Goal: Information Seeking & Learning: Learn about a topic

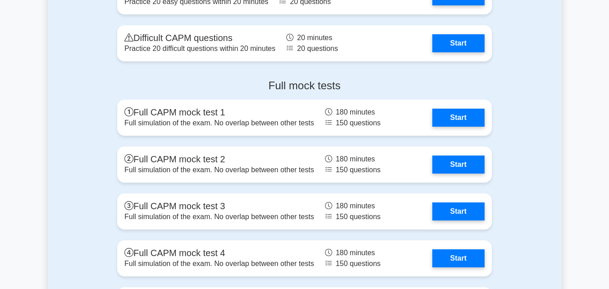
scroll to position [2155, 0]
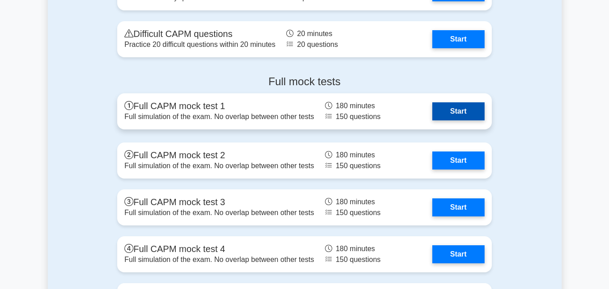
click at [448, 109] on link "Start" at bounding box center [459, 111] width 52 height 18
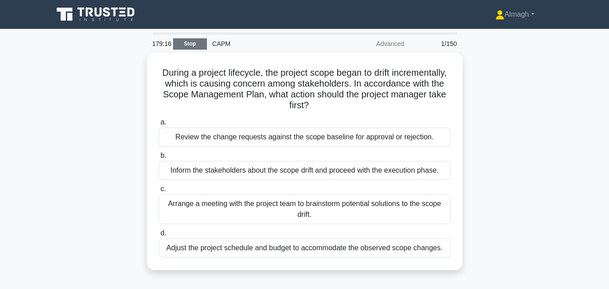
click at [193, 46] on link "Stop" at bounding box center [190, 43] width 34 height 11
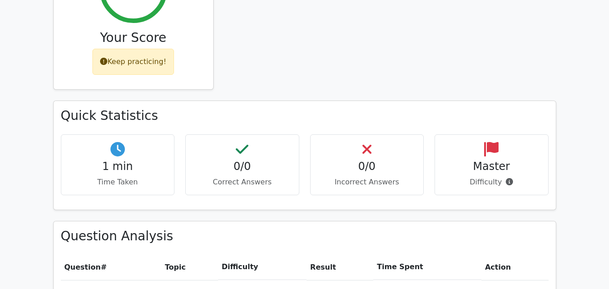
scroll to position [203, 0]
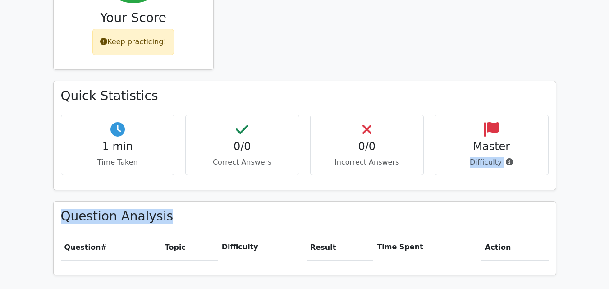
drag, startPoint x: 609, startPoint y: 151, endPoint x: 606, endPoint y: 218, distance: 67.3
click at [606, 218] on main "Your Test Results Certified Associate in Project Management 0% Your Score Keep …" at bounding box center [304, 86] width 609 height 521
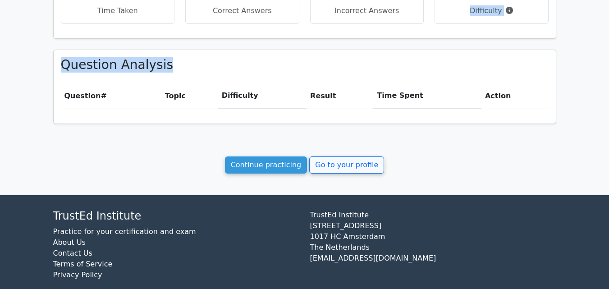
scroll to position [359, 0]
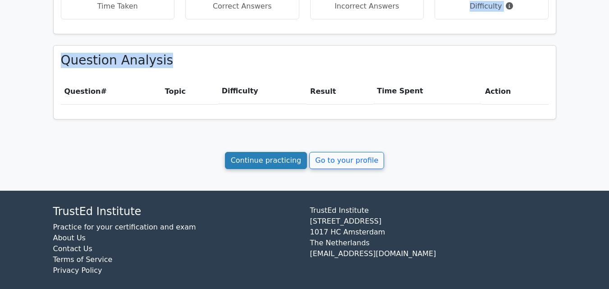
click at [277, 155] on link "Continue practicing" at bounding box center [266, 160] width 83 height 17
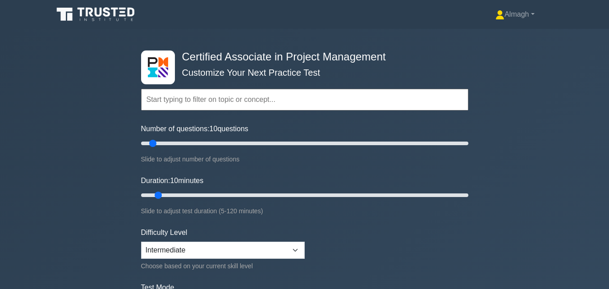
drag, startPoint x: 608, startPoint y: 27, endPoint x: 615, endPoint y: 32, distance: 8.7
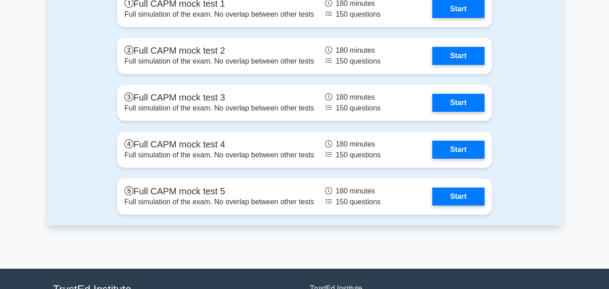
scroll to position [2199, 0]
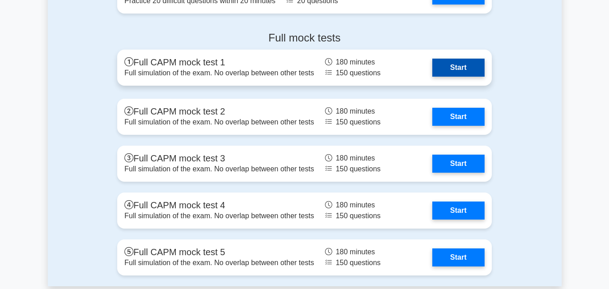
click at [454, 69] on link "Start" at bounding box center [459, 68] width 52 height 18
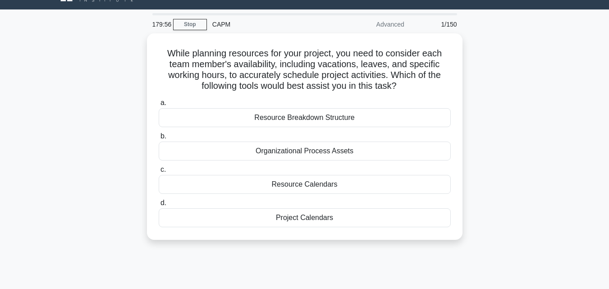
scroll to position [20, 0]
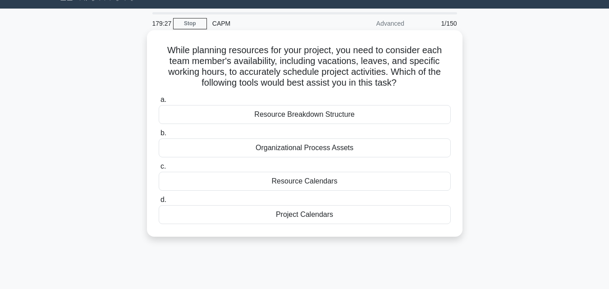
click at [227, 216] on div "Project Calendars" at bounding box center [305, 214] width 292 height 19
click at [159, 203] on input "d. Project Calendars" at bounding box center [159, 200] width 0 height 6
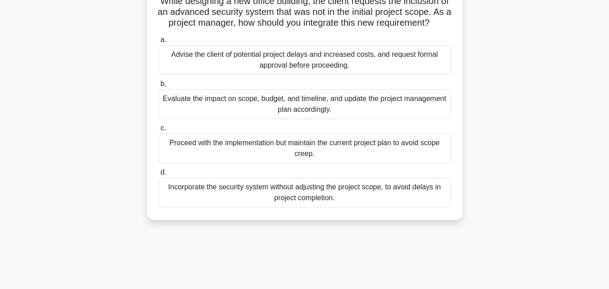
scroll to position [73, 0]
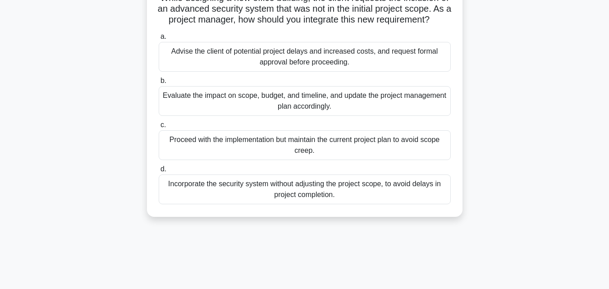
click at [332, 114] on div "Evaluate the impact on scope, budget, and timeline, and update the project mana…" at bounding box center [305, 101] width 292 height 30
click at [159, 84] on input "b. Evaluate the impact on scope, budget, and timeline, and update the project m…" at bounding box center [159, 81] width 0 height 6
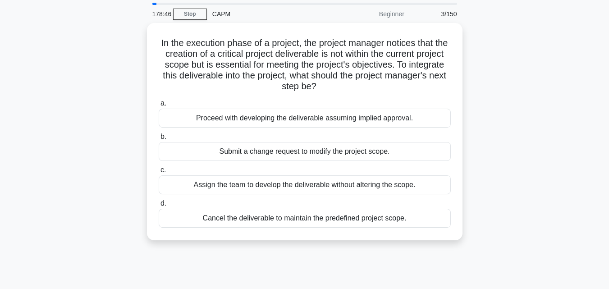
scroll to position [0, 0]
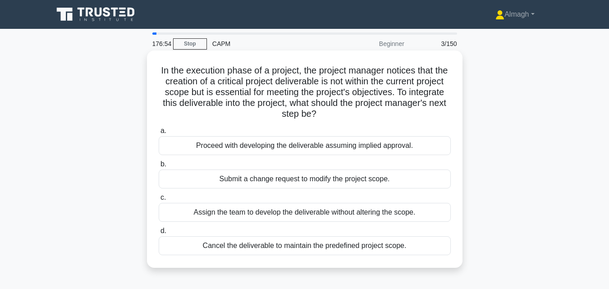
click at [319, 174] on div "Submit a change request to modify the project scope." at bounding box center [305, 179] width 292 height 19
click at [159, 167] on input "b. Submit a change request to modify the project scope." at bounding box center [159, 165] width 0 height 6
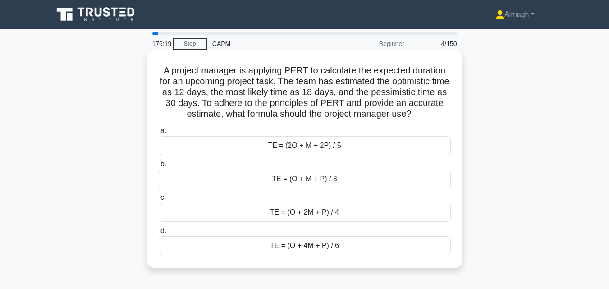
click at [326, 251] on div "TE = (O + 4M + P) / 6" at bounding box center [305, 245] width 292 height 19
click at [159, 234] on input "d. TE = (O + 4M + P) / 6" at bounding box center [159, 231] width 0 height 6
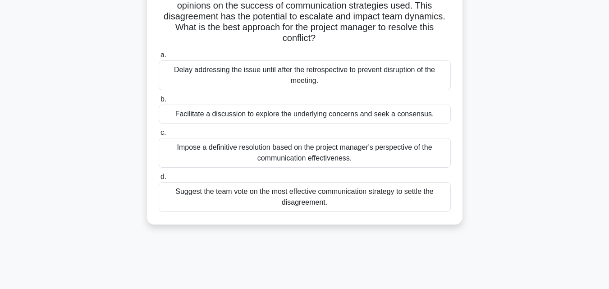
scroll to position [82, 0]
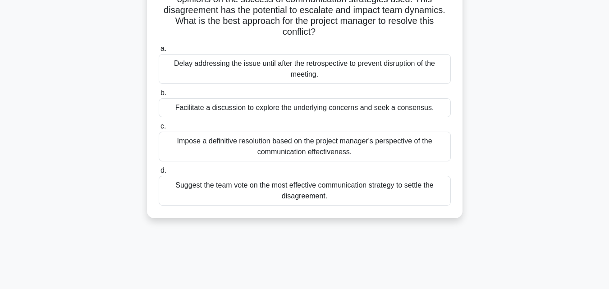
click at [397, 102] on div "Facilitate a discussion to explore the underlying concerns and seek a consensus." at bounding box center [305, 107] width 292 height 19
click at [159, 96] on input "b. Facilitate a discussion to explore the underlying concerns and seek a consen…" at bounding box center [159, 93] width 0 height 6
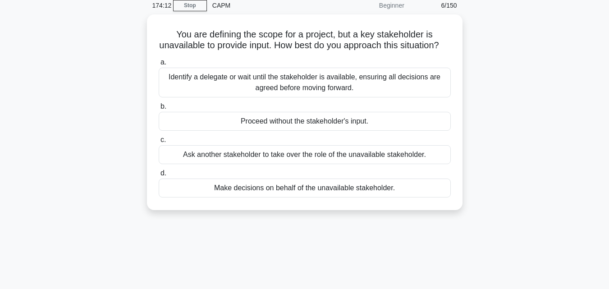
scroll to position [0, 0]
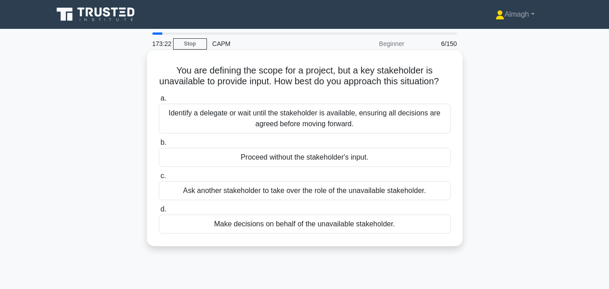
click at [392, 129] on div "Identify a delegate or wait until the stakeholder is available, ensuring all de…" at bounding box center [305, 119] width 292 height 30
click at [159, 102] on input "a. Identify a delegate or wait until the stakeholder is available, ensuring all…" at bounding box center [159, 99] width 0 height 6
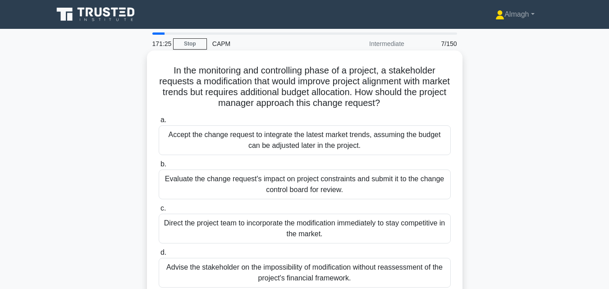
click at [379, 185] on div "Evaluate the change request's impact on project constraints and submit it to th…" at bounding box center [305, 185] width 292 height 30
click at [159, 167] on input "b. Evaluate the change request's impact on project constraints and submit it to…" at bounding box center [159, 165] width 0 height 6
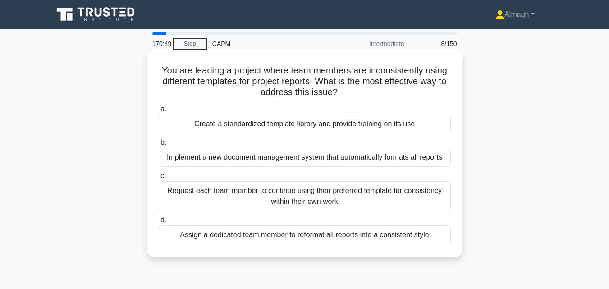
click at [369, 162] on div "Implement a new document management system that automatically formats all repor…" at bounding box center [305, 157] width 292 height 19
click at [159, 146] on input "b. Implement a new document management system that automatically formats all re…" at bounding box center [159, 143] width 0 height 6
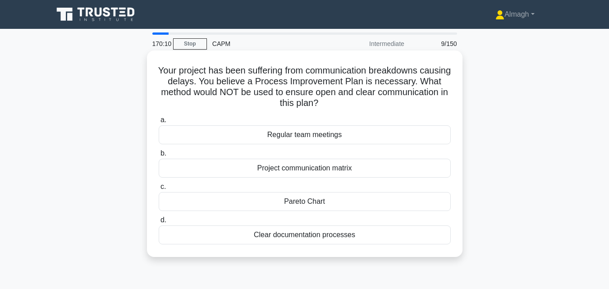
click at [410, 195] on div "Pareto Chart" at bounding box center [305, 201] width 292 height 19
click at [159, 190] on input "c. Pareto Chart" at bounding box center [159, 187] width 0 height 6
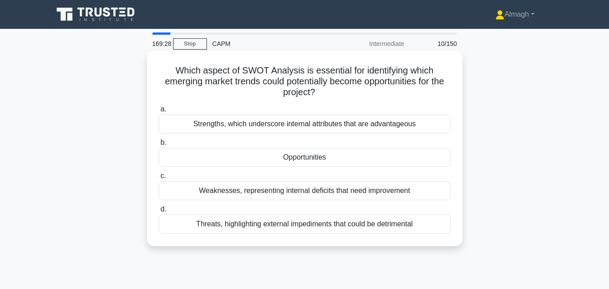
click at [389, 153] on div "Opportunities" at bounding box center [305, 157] width 292 height 19
click at [159, 146] on input "b. Opportunities" at bounding box center [159, 143] width 0 height 6
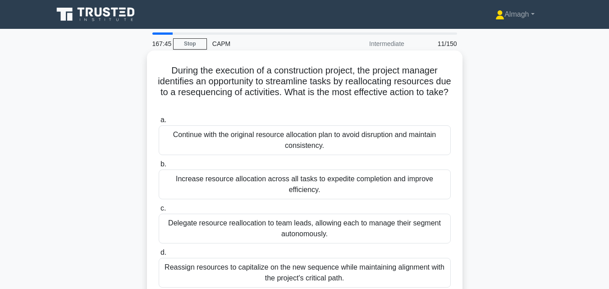
click at [338, 240] on div "Delegate resource reallocation to team leads, allowing each to manage their seg…" at bounding box center [305, 229] width 292 height 30
click at [159, 212] on input "c. Delegate resource reallocation to team leads, allowing each to manage their …" at bounding box center [159, 209] width 0 height 6
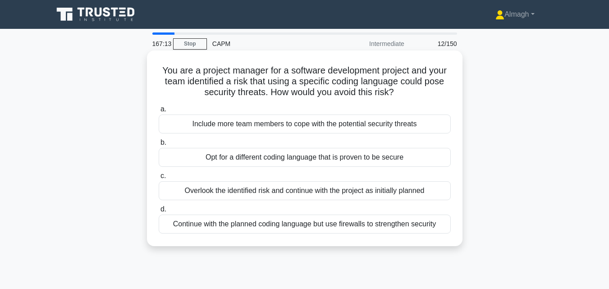
click at [336, 226] on div "Continue with the planned coding language but use firewalls to strengthen secur…" at bounding box center [305, 224] width 292 height 19
click at [159, 212] on input "d. Continue with the planned coding language but use firewalls to strengthen se…" at bounding box center [159, 210] width 0 height 6
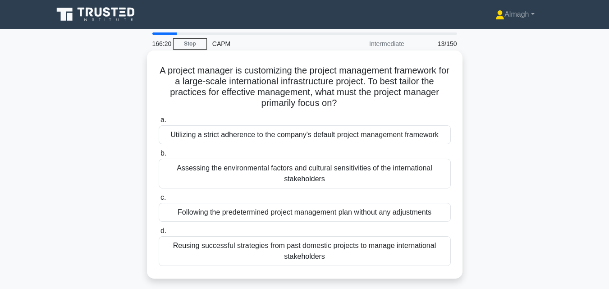
click at [342, 180] on div "Assessing the environmental factors and cultural sensitivities of the internati…" at bounding box center [305, 174] width 292 height 30
click at [159, 157] on input "b. Assessing the environmental factors and cultural sensitivities of the intern…" at bounding box center [159, 154] width 0 height 6
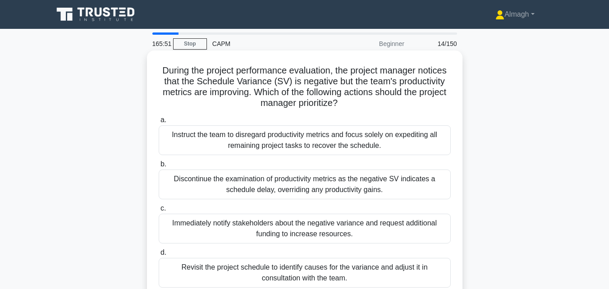
click at [252, 275] on div "Revisit the project schedule to identify causes for the variance and adjust it …" at bounding box center [305, 273] width 292 height 30
click at [159, 256] on input "d. Revisit the project schedule to identify causes for the variance and adjust …" at bounding box center [159, 253] width 0 height 6
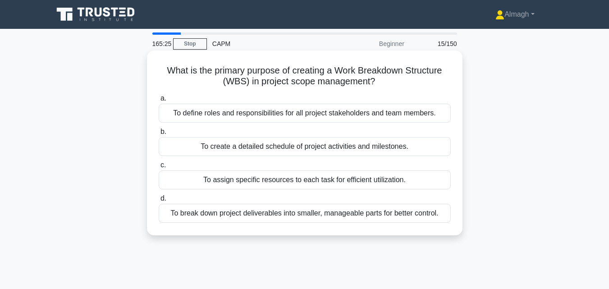
click at [288, 216] on div "To break down project deliverables into smaller, manageable parts for better co…" at bounding box center [305, 213] width 292 height 19
click at [159, 202] on input "d. To break down project deliverables into smaller, manageable parts for better…" at bounding box center [159, 199] width 0 height 6
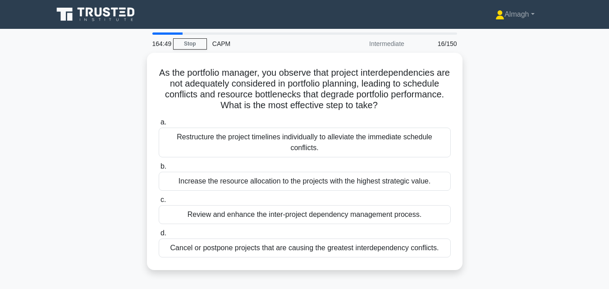
click at [288, 216] on div "Review and enhance the inter-project dependency management process." at bounding box center [305, 214] width 292 height 19
click at [159, 203] on input "c. Review and enhance the inter-project dependency management process." at bounding box center [159, 200] width 0 height 6
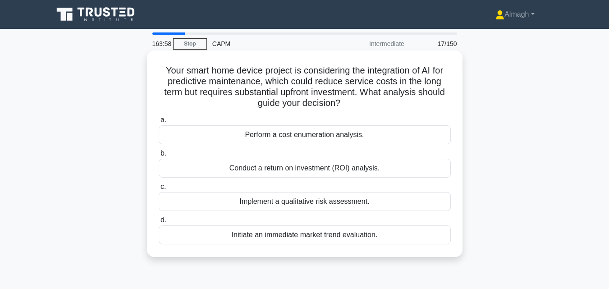
click at [304, 173] on div "Conduct a return on investment (ROI) analysis." at bounding box center [305, 168] width 292 height 19
click at [159, 157] on input "b. Conduct a return on investment (ROI) analysis." at bounding box center [159, 154] width 0 height 6
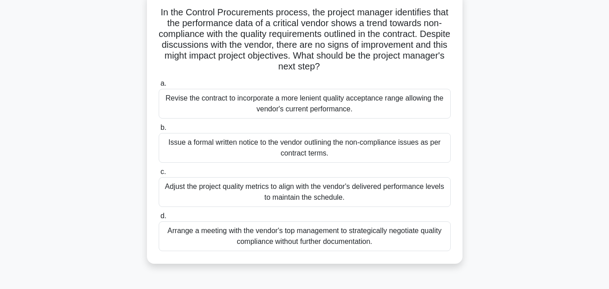
scroll to position [71, 0]
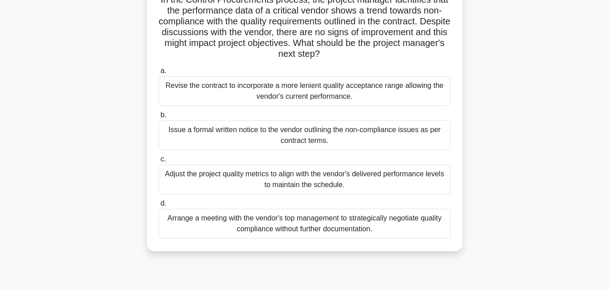
click at [387, 128] on div "Issue a formal written notice to the vendor outlining the non-compliance issues…" at bounding box center [305, 135] width 292 height 30
click at [159, 118] on input "b. Issue a formal written notice to the vendor outlining the non-compliance iss…" at bounding box center [159, 115] width 0 height 6
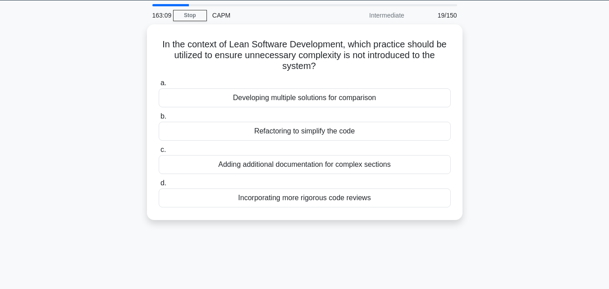
scroll to position [0, 0]
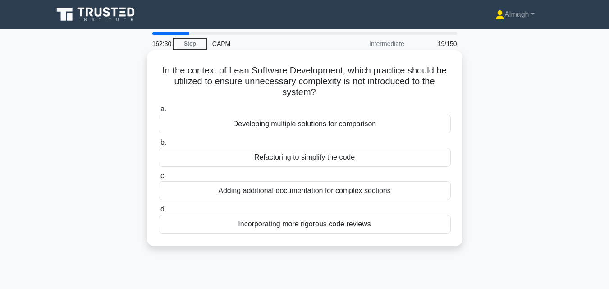
click at [382, 127] on div "Developing multiple solutions for comparison" at bounding box center [305, 124] width 292 height 19
click at [159, 112] on input "a. Developing multiple solutions for comparison" at bounding box center [159, 109] width 0 height 6
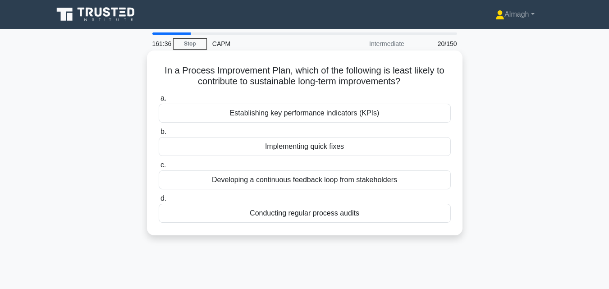
click at [307, 143] on div "Implementing quick fixes" at bounding box center [305, 146] width 292 height 19
click at [159, 135] on input "b. Implementing quick fixes" at bounding box center [159, 132] width 0 height 6
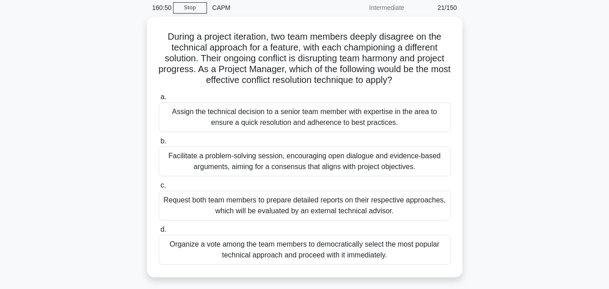
scroll to position [40, 0]
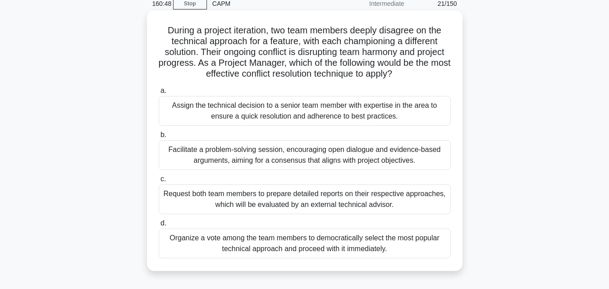
click at [340, 159] on div "Facilitate a problem-solving session, encouraging open dialogue and evidence-ba…" at bounding box center [305, 155] width 292 height 30
click at [159, 138] on input "b. Facilitate a problem-solving session, encouraging open dialogue and evidence…" at bounding box center [159, 135] width 0 height 6
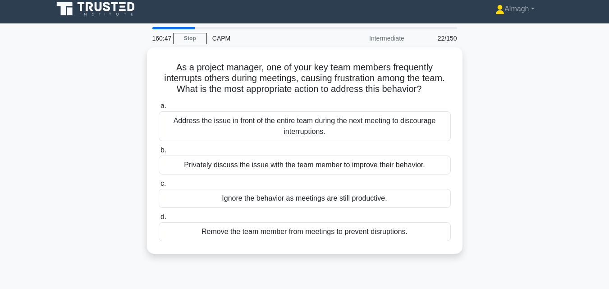
scroll to position [0, 0]
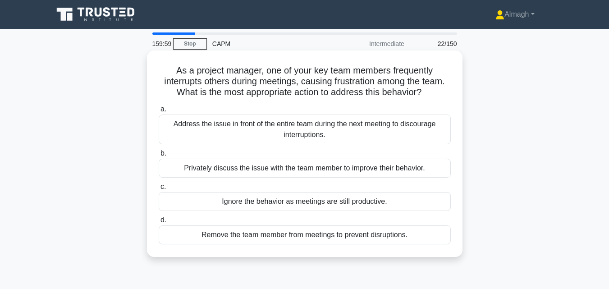
click at [327, 173] on div "Privately discuss the issue with the team member to improve their behavior." at bounding box center [305, 168] width 292 height 19
click at [159, 157] on input "b. Privately discuss the issue with the team member to improve their behavior." at bounding box center [159, 154] width 0 height 6
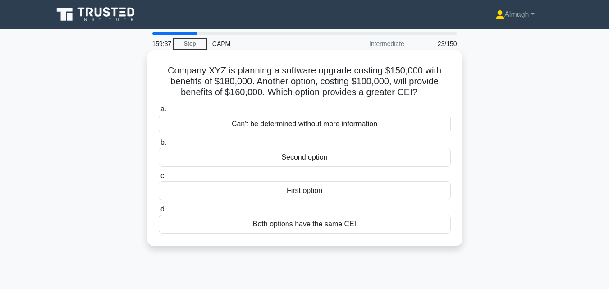
click at [324, 157] on div "Second option" at bounding box center [305, 157] width 292 height 19
click at [159, 146] on input "b. Second option" at bounding box center [159, 143] width 0 height 6
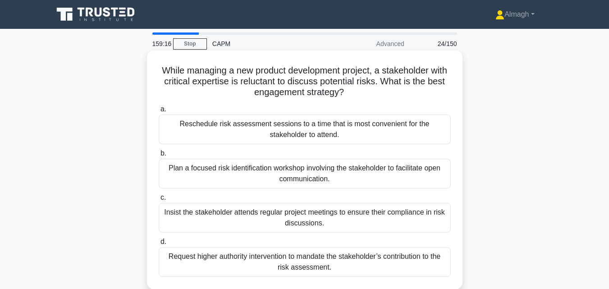
click at [319, 178] on div "Plan a focused risk identification workshop involving the stakeholder to facili…" at bounding box center [305, 174] width 292 height 30
click at [159, 157] on input "b. Plan a focused risk identification workshop involving the stakeholder to fac…" at bounding box center [159, 154] width 0 height 6
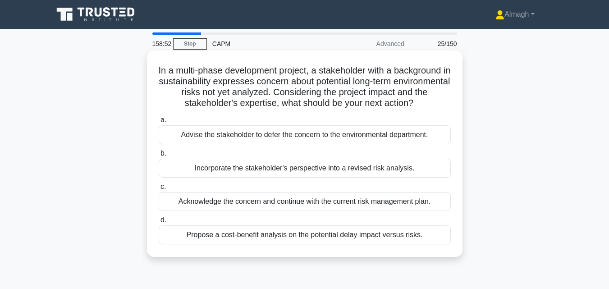
click at [333, 168] on div "Incorporate the stakeholder's perspective into a revised risk analysis." at bounding box center [305, 168] width 292 height 19
click at [159, 157] on input "b. Incorporate the stakeholder's perspective into a revised risk analysis." at bounding box center [159, 154] width 0 height 6
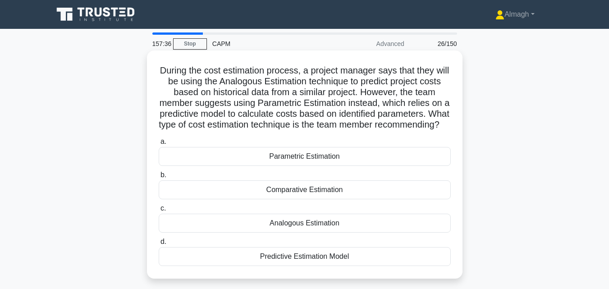
click at [323, 266] on div "Predictive Estimation Model" at bounding box center [305, 256] width 292 height 19
click at [159, 245] on input "d. Predictive Estimation Model" at bounding box center [159, 242] width 0 height 6
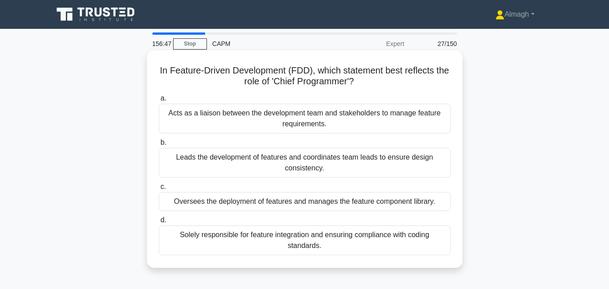
click at [360, 166] on div "Leads the development of features and coordinates team leads to ensure design c…" at bounding box center [305, 163] width 292 height 30
click at [159, 146] on input "b. Leads the development of features and coordinates team leads to ensure desig…" at bounding box center [159, 143] width 0 height 6
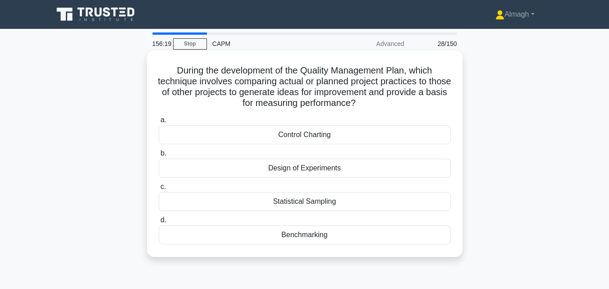
click at [315, 202] on div "Statistical Sampling" at bounding box center [305, 201] width 292 height 19
click at [159, 190] on input "c. Statistical Sampling" at bounding box center [159, 187] width 0 height 6
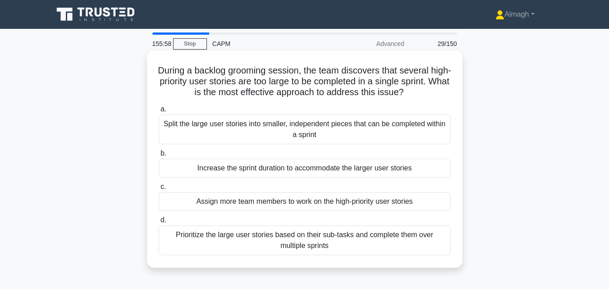
click at [271, 119] on div "Split the large user stories into smaller, independent pieces that can be compl…" at bounding box center [305, 130] width 292 height 30
click at [159, 112] on input "a. Split the large user stories into smaller, independent pieces that can be co…" at bounding box center [159, 109] width 0 height 6
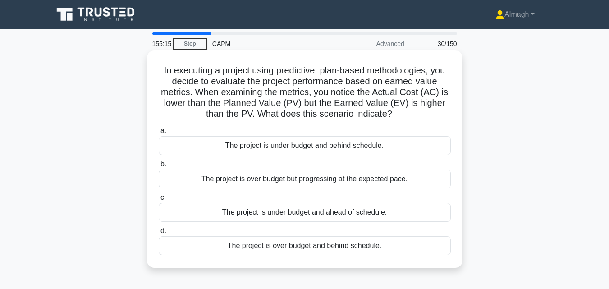
click at [273, 213] on div "The project is under budget and ahead of schedule." at bounding box center [305, 212] width 292 height 19
click at [159, 201] on input "c. The project is under budget and ahead of schedule." at bounding box center [159, 198] width 0 height 6
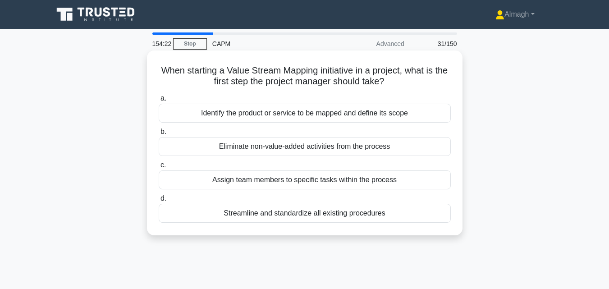
click at [312, 115] on div "Identify the product or service to be mapped and define its scope" at bounding box center [305, 113] width 292 height 19
click at [159, 102] on input "a. Identify the product or service to be mapped and define its scope" at bounding box center [159, 99] width 0 height 6
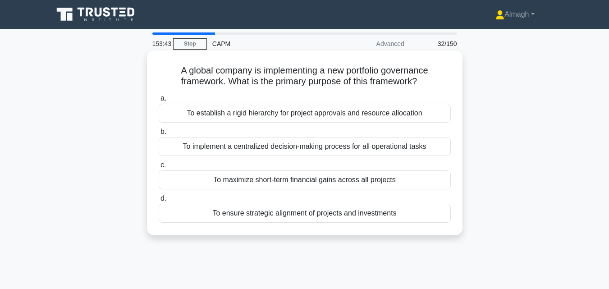
click at [276, 218] on div "To ensure strategic alignment of projects and investments" at bounding box center [305, 213] width 292 height 19
click at [159, 202] on input "d. To ensure strategic alignment of projects and investments" at bounding box center [159, 199] width 0 height 6
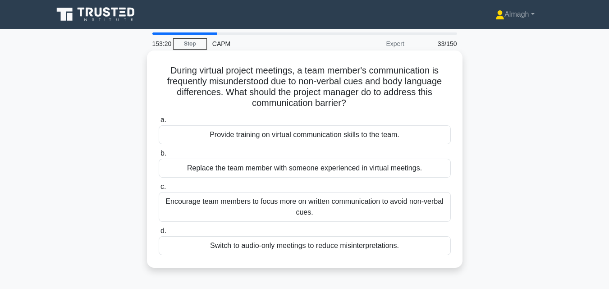
click at [273, 249] on div "Switch to audio-only meetings to reduce misinterpretations." at bounding box center [305, 245] width 292 height 19
click at [159, 234] on input "d. Switch to audio-only meetings to reduce misinterpretations." at bounding box center [159, 231] width 0 height 6
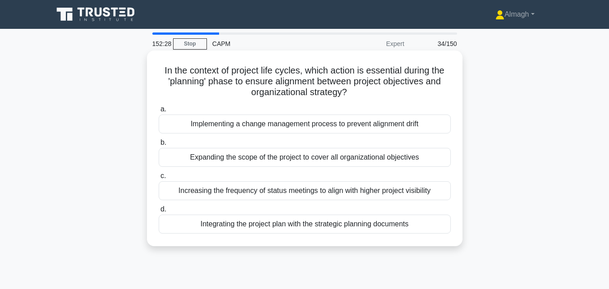
click at [352, 129] on div "Implementing a change management process to prevent alignment drift" at bounding box center [305, 124] width 292 height 19
click at [159, 112] on input "a. Implementing a change management process to prevent alignment drift" at bounding box center [159, 109] width 0 height 6
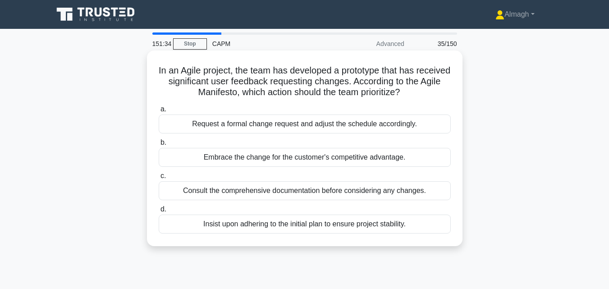
click at [295, 191] on div "Consult the comprehensive documentation before considering any changes." at bounding box center [305, 190] width 292 height 19
click at [159, 179] on input "c. Consult the comprehensive documentation before considering any changes." at bounding box center [159, 176] width 0 height 6
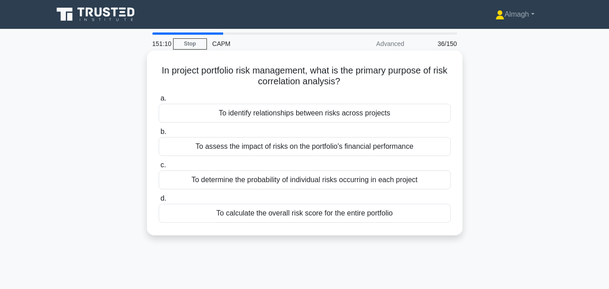
click at [307, 113] on div "To identify relationships between risks across projects" at bounding box center [305, 113] width 292 height 19
click at [159, 102] on input "a. To identify relationships between risks across projects" at bounding box center [159, 99] width 0 height 6
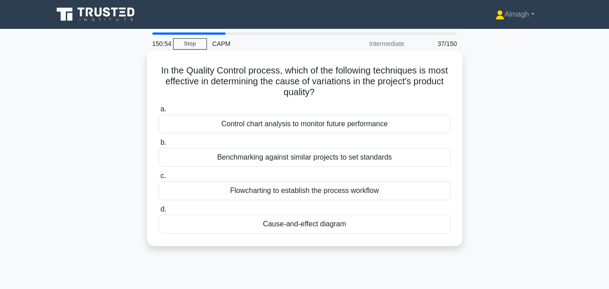
click at [299, 233] on div "Cause-and-effect diagram" at bounding box center [305, 224] width 292 height 19
click at [159, 212] on input "d. Cause-and-effect diagram" at bounding box center [159, 210] width 0 height 6
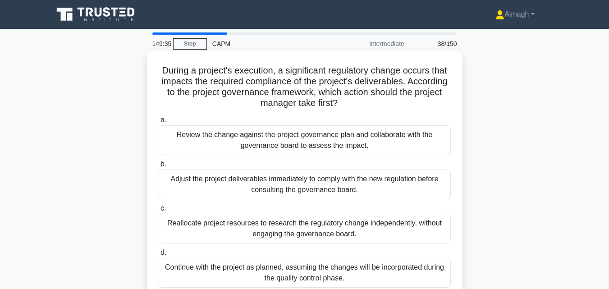
click at [367, 138] on div "Review the change against the project governance plan and collaborate with the …" at bounding box center [305, 140] width 292 height 30
click at [159, 123] on input "a. Review the change against the project governance plan and collaborate with t…" at bounding box center [159, 120] width 0 height 6
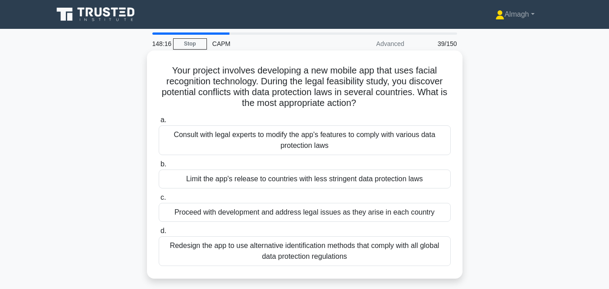
click at [339, 140] on div "Consult with legal experts to modify the app's features to comply with various …" at bounding box center [305, 140] width 292 height 30
click at [159, 123] on input "a. Consult with legal experts to modify the app's features to comply with vario…" at bounding box center [159, 120] width 0 height 6
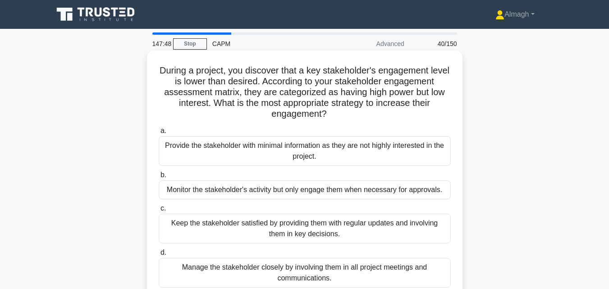
click at [327, 237] on div "Keep the stakeholder satisfied by providing them with regular updates and invol…" at bounding box center [305, 229] width 292 height 30
click at [159, 212] on input "c. Keep the stakeholder satisfied by providing them with regular updates and in…" at bounding box center [159, 209] width 0 height 6
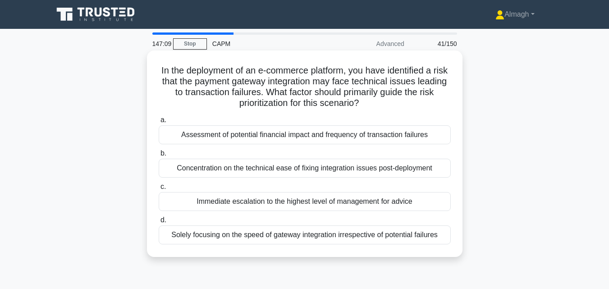
click at [369, 172] on div "Concentration on the technical ease of fixing integration issues post-deployment" at bounding box center [305, 168] width 292 height 19
click at [159, 157] on input "b. Concentration on the technical ease of fixing integration issues post-deploy…" at bounding box center [159, 154] width 0 height 6
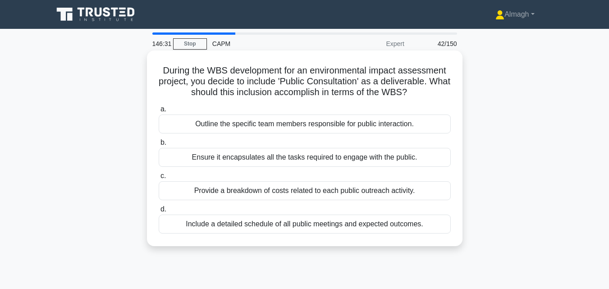
click at [383, 126] on div "Outline the specific team members responsible for public interaction." at bounding box center [305, 124] width 292 height 19
click at [159, 112] on input "a. Outline the specific team members responsible for public interaction." at bounding box center [159, 109] width 0 height 6
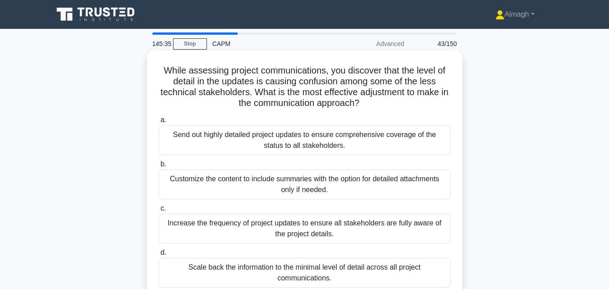
click at [348, 176] on div "Customize the content to include summaries with the option for detailed attachm…" at bounding box center [305, 185] width 292 height 30
click at [159, 167] on input "b. Customize the content to include summaries with the option for detailed atta…" at bounding box center [159, 165] width 0 height 6
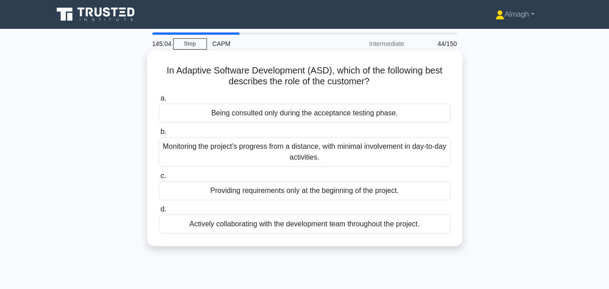
click at [378, 194] on div "Providing requirements only at the beginning of the project." at bounding box center [305, 190] width 292 height 19
click at [159, 179] on input "c. Providing requirements only at the beginning of the project." at bounding box center [159, 176] width 0 height 6
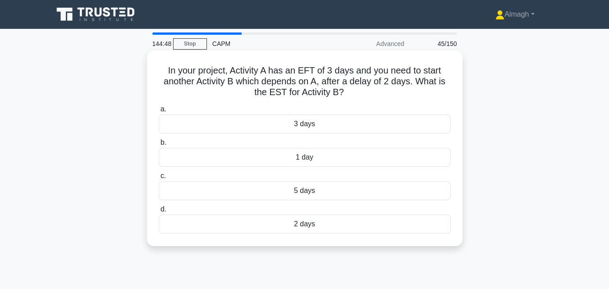
click at [372, 157] on div "1 day" at bounding box center [305, 157] width 292 height 19
click at [159, 146] on input "b. 1 day" at bounding box center [159, 143] width 0 height 6
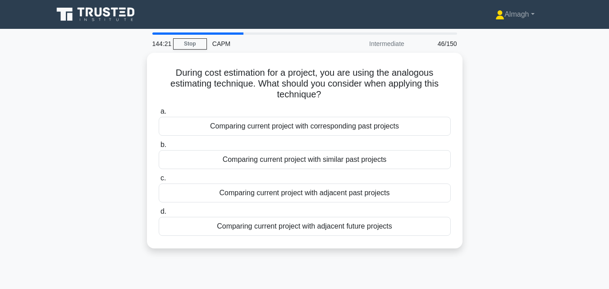
click at [372, 157] on div "Comparing current project with similar past projects" at bounding box center [305, 159] width 292 height 19
click at [159, 148] on input "b. Comparing current project with similar past projects" at bounding box center [159, 145] width 0 height 6
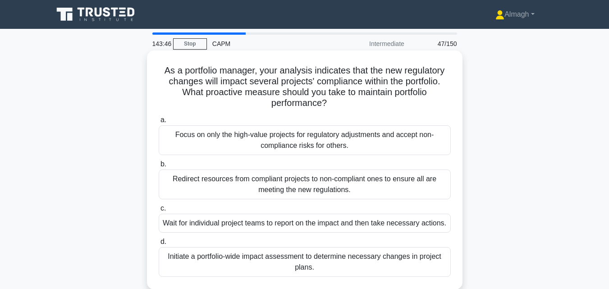
click at [327, 277] on div "Initiate a portfolio-wide impact assessment to determine necessary changes in p…" at bounding box center [305, 262] width 292 height 30
click at [159, 245] on input "d. Initiate a portfolio-wide impact assessment to determine necessary changes i…" at bounding box center [159, 242] width 0 height 6
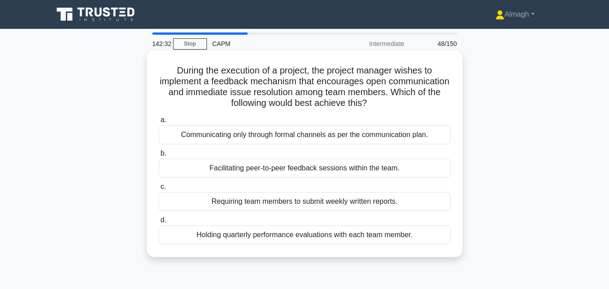
click at [366, 173] on div "Facilitating peer-to-peer feedback sessions within the team." at bounding box center [305, 168] width 292 height 19
click at [159, 157] on input "b. Facilitating peer-to-peer feedback sessions within the team." at bounding box center [159, 154] width 0 height 6
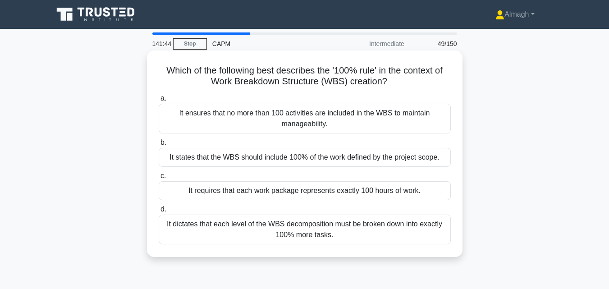
click at [371, 158] on div "It states that the WBS should include 100% of the work defined by the project s…" at bounding box center [305, 157] width 292 height 19
click at [159, 146] on input "b. It states that the WBS should include 100% of the work defined by the projec…" at bounding box center [159, 143] width 0 height 6
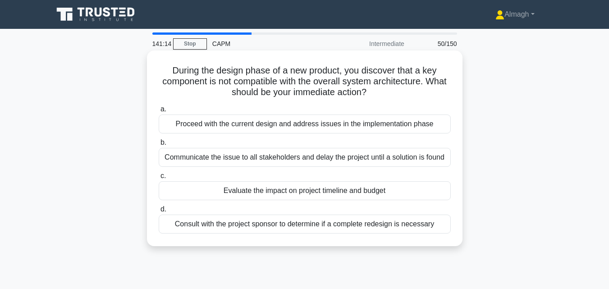
click at [347, 229] on div "Consult with the project sponsor to determine if a complete redesign is necessa…" at bounding box center [305, 224] width 292 height 19
click at [159, 212] on input "d. Consult with the project sponsor to determine if a complete redesign is nece…" at bounding box center [159, 210] width 0 height 6
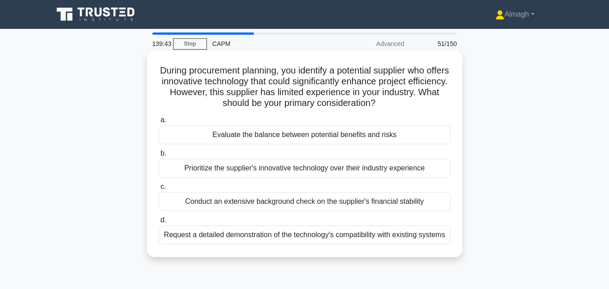
click at [383, 137] on div "Evaluate the balance between potential benefits and risks" at bounding box center [305, 134] width 292 height 19
click at [159, 123] on input "a. Evaluate the balance between potential benefits and risks" at bounding box center [159, 120] width 0 height 6
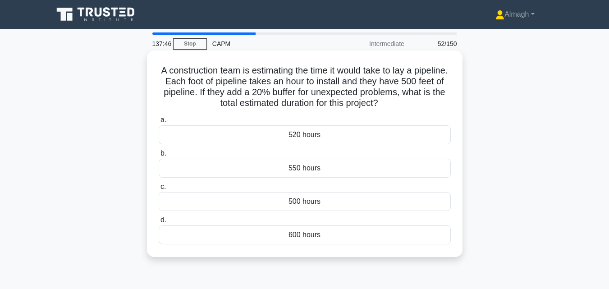
click at [328, 237] on div "600 hours" at bounding box center [305, 235] width 292 height 19
click at [159, 223] on input "d. 600 hours" at bounding box center [159, 220] width 0 height 6
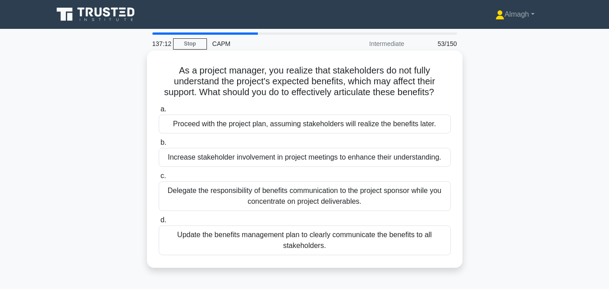
click at [354, 235] on div "Update the benefits management plan to clearly communicate the benefits to all …" at bounding box center [305, 241] width 292 height 30
click at [159, 223] on input "d. Update the benefits management plan to clearly communicate the benefits to a…" at bounding box center [159, 220] width 0 height 6
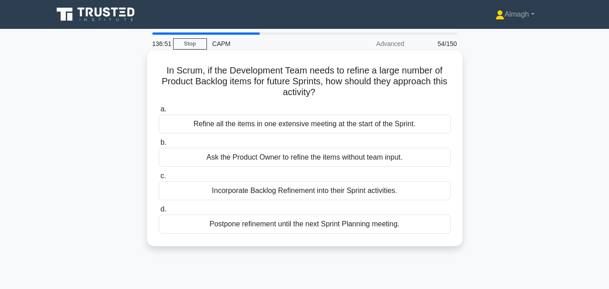
click at [340, 194] on div "Incorporate Backlog Refinement into their Sprint activities." at bounding box center [305, 190] width 292 height 19
click at [159, 179] on input "c. Incorporate Backlog Refinement into their Sprint activities." at bounding box center [159, 176] width 0 height 6
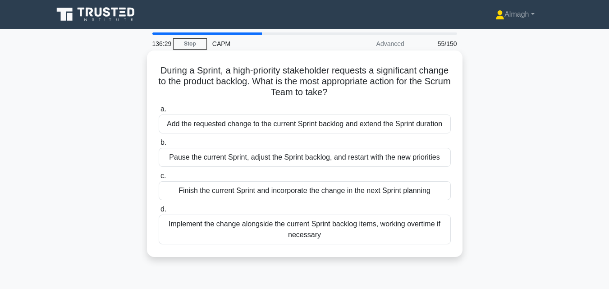
click at [344, 190] on div "Finish the current Sprint and incorporate the change in the next Sprint planning" at bounding box center [305, 190] width 292 height 19
click at [159, 179] on input "c. Finish the current Sprint and incorporate the change in the next Sprint plan…" at bounding box center [159, 176] width 0 height 6
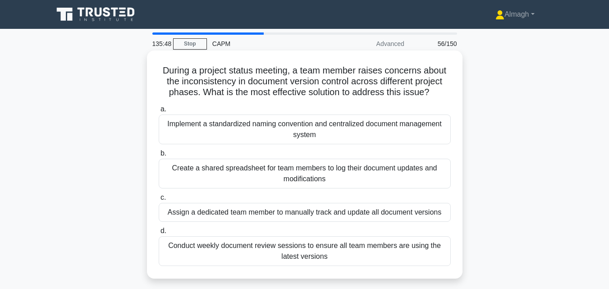
click at [343, 213] on div "Assign a dedicated team member to manually track and update all document versio…" at bounding box center [305, 212] width 292 height 19
click at [159, 201] on input "c. Assign a dedicated team member to manually track and update all document ver…" at bounding box center [159, 198] width 0 height 6
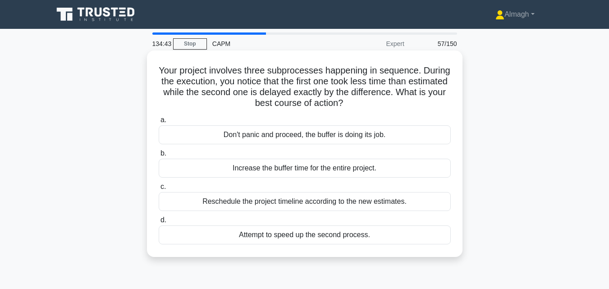
click at [387, 135] on div "Don't panic and proceed, the buffer is doing its job." at bounding box center [305, 134] width 292 height 19
click at [159, 123] on input "a. Don't panic and proceed, the buffer is doing its job." at bounding box center [159, 120] width 0 height 6
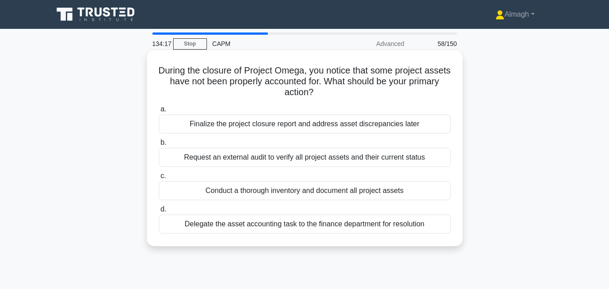
click at [385, 189] on div "Conduct a thorough inventory and document all project assets" at bounding box center [305, 190] width 292 height 19
click at [159, 179] on input "c. Conduct a thorough inventory and document all project assets" at bounding box center [159, 176] width 0 height 6
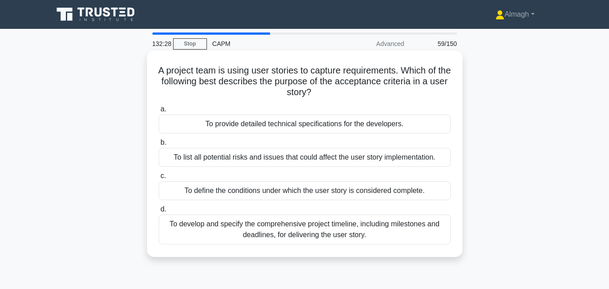
click at [353, 229] on div "To develop and specify the comprehensive project timeline, including milestones…" at bounding box center [305, 230] width 292 height 30
click at [159, 212] on input "d. To develop and specify the comprehensive project timeline, including milesto…" at bounding box center [159, 210] width 0 height 6
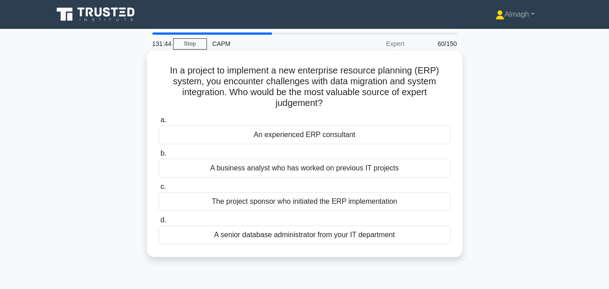
click at [362, 233] on div "A senior database administrator from your IT department" at bounding box center [305, 235] width 292 height 19
click at [159, 223] on input "d. A senior database administrator from your IT department" at bounding box center [159, 220] width 0 height 6
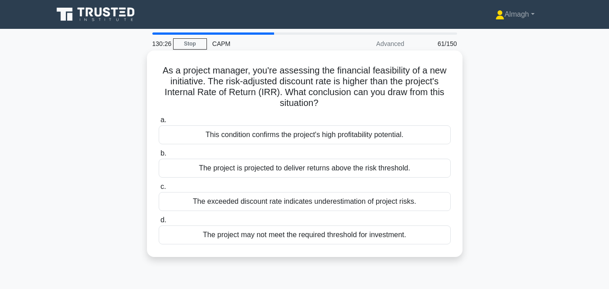
click at [388, 169] on div "The project is projected to deliver returns above the risk threshold." at bounding box center [305, 168] width 292 height 19
click at [159, 157] on input "b. The project is projected to deliver returns above the risk threshold." at bounding box center [159, 154] width 0 height 6
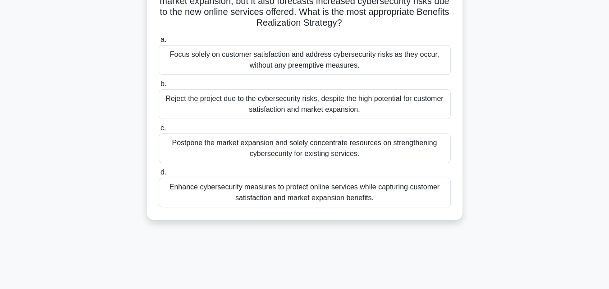
scroll to position [108, 0]
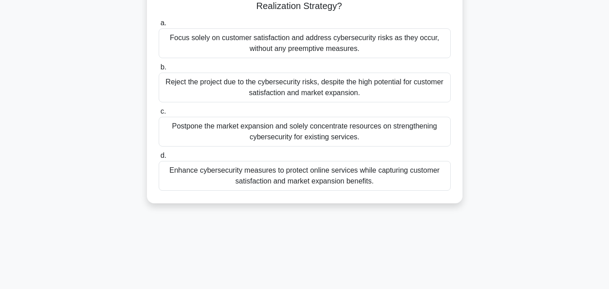
click at [425, 174] on div "Enhance cybersecurity measures to protect online services while capturing custo…" at bounding box center [305, 176] width 292 height 30
click at [159, 159] on input "d. Enhance cybersecurity measures to protect online services while capturing cu…" at bounding box center [159, 156] width 0 height 6
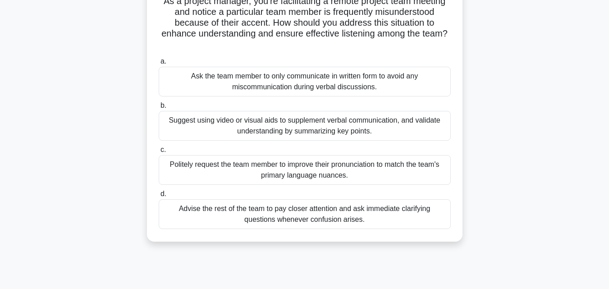
scroll to position [73, 0]
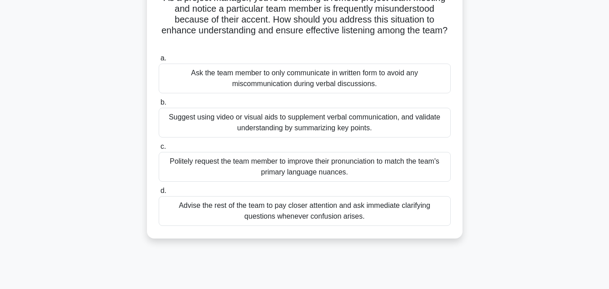
click at [406, 204] on div "Advise the rest of the team to pay closer attention and ask immediate clarifyin…" at bounding box center [305, 211] width 292 height 30
click at [159, 194] on input "d. Advise the rest of the team to pay closer attention and ask immediate clarif…" at bounding box center [159, 191] width 0 height 6
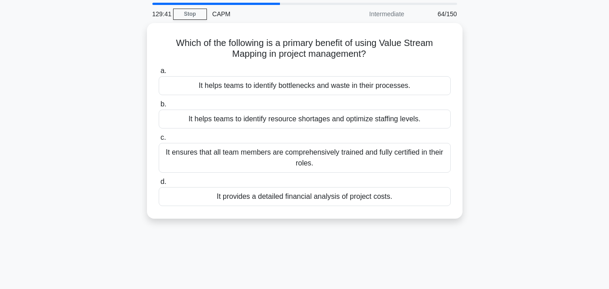
scroll to position [0, 0]
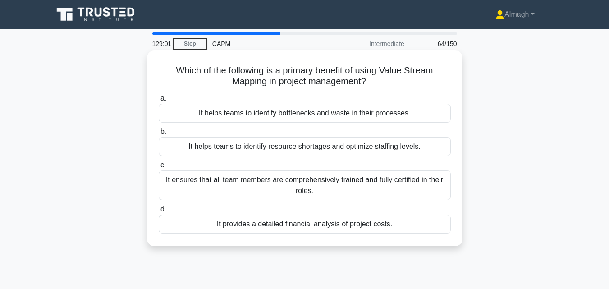
click at [422, 115] on div "It helps teams to identify bottlenecks and waste in their processes." at bounding box center [305, 113] width 292 height 19
click at [159, 102] on input "a. It helps teams to identify bottlenecks and waste in their processes." at bounding box center [159, 99] width 0 height 6
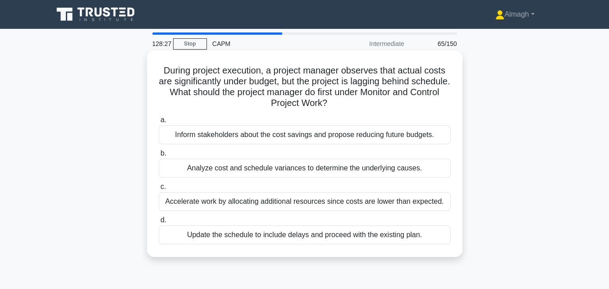
click at [392, 166] on div "Analyze cost and schedule variances to determine the underlying causes." at bounding box center [305, 168] width 292 height 19
click at [159, 157] on input "b. Analyze cost and schedule variances to determine the underlying causes." at bounding box center [159, 154] width 0 height 6
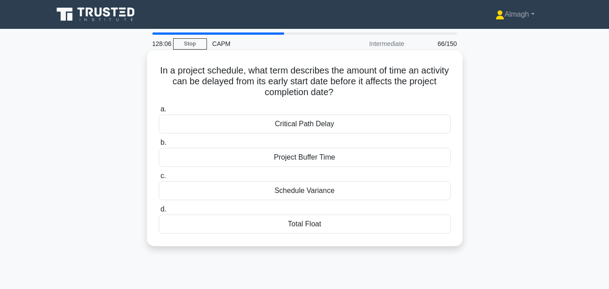
click at [315, 225] on div "Total Float" at bounding box center [305, 224] width 292 height 19
click at [159, 212] on input "d. Total Float" at bounding box center [159, 210] width 0 height 6
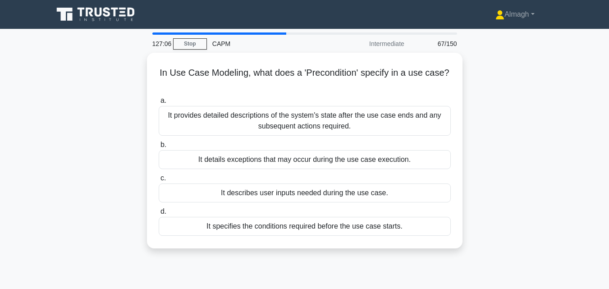
click at [315, 225] on div "It specifies the conditions required before the use case starts." at bounding box center [305, 226] width 292 height 19
click at [159, 215] on input "d. It specifies the conditions required before the use case starts." at bounding box center [159, 212] width 0 height 6
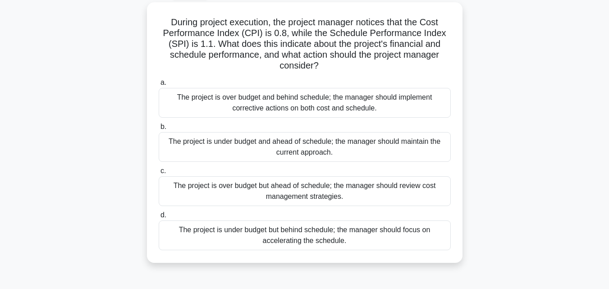
scroll to position [52, 0]
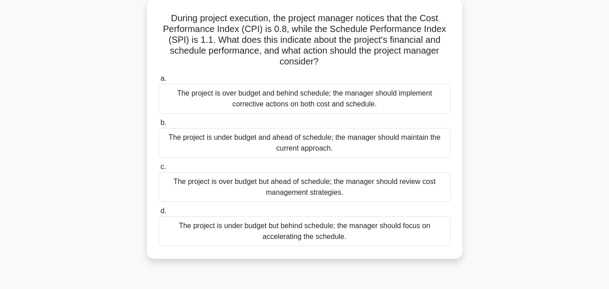
click at [362, 152] on div "The project is under budget and ahead of schedule; the manager should maintain …" at bounding box center [305, 143] width 292 height 30
click at [159, 126] on input "b. The project is under budget and ahead of schedule; the manager should mainta…" at bounding box center [159, 123] width 0 height 6
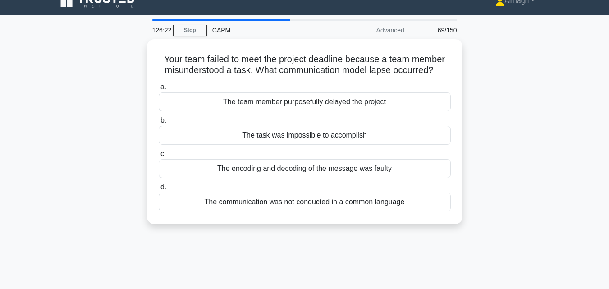
scroll to position [0, 0]
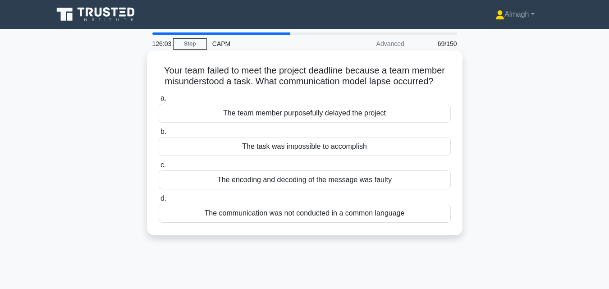
click at [358, 183] on div "The encoding and decoding of the message was faulty" at bounding box center [305, 180] width 292 height 19
click at [159, 168] on input "c. The encoding and decoding of the message was faulty" at bounding box center [159, 165] width 0 height 6
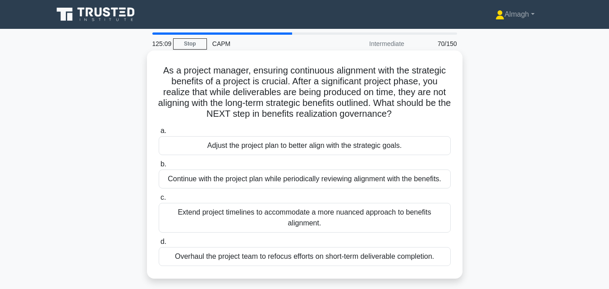
click at [320, 258] on div "Overhaul the project team to refocus efforts on short-term deliverable completi…" at bounding box center [305, 256] width 292 height 19
click at [159, 245] on input "d. Overhaul the project team to refocus efforts on short-term deliverable compl…" at bounding box center [159, 242] width 0 height 6
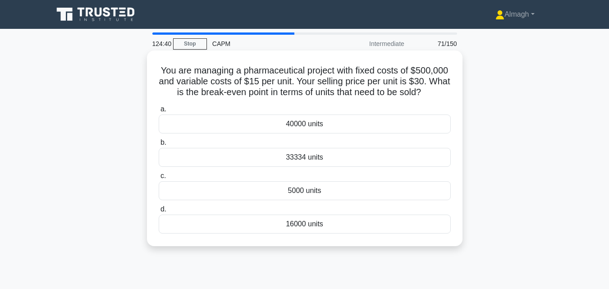
click at [328, 159] on div "33334 units" at bounding box center [305, 157] width 292 height 19
click at [159, 146] on input "b. 33334 units" at bounding box center [159, 143] width 0 height 6
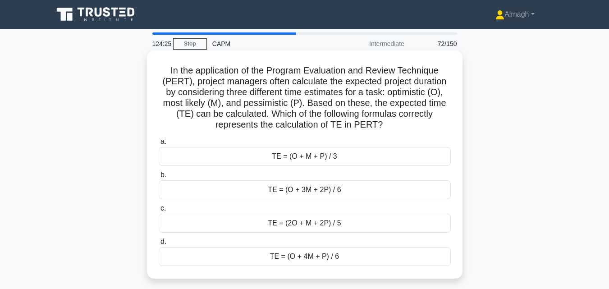
click at [315, 257] on div "TE = (O + 4M + P) / 6" at bounding box center [305, 256] width 292 height 19
click at [159, 245] on input "d. TE = (O + 4M + P) / 6" at bounding box center [159, 242] width 0 height 6
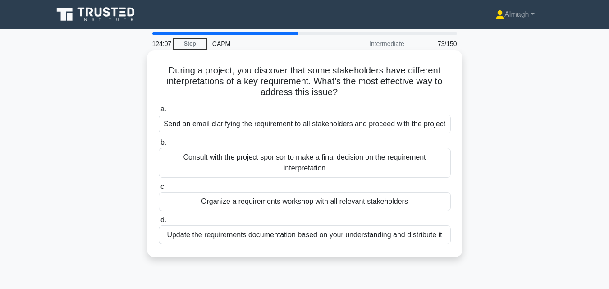
click at [376, 172] on div "Consult with the project sponsor to make a final decision on the requirement in…" at bounding box center [305, 163] width 292 height 30
click at [159, 146] on input "b. Consult with the project sponsor to make a final decision on the requirement…" at bounding box center [159, 143] width 0 height 6
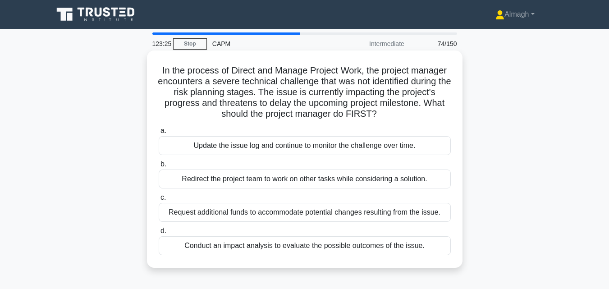
click at [374, 148] on div "Update the issue log and continue to monitor the challenge over time." at bounding box center [305, 145] width 292 height 19
click at [159, 134] on input "a. Update the issue log and continue to monitor the challenge over time." at bounding box center [159, 131] width 0 height 6
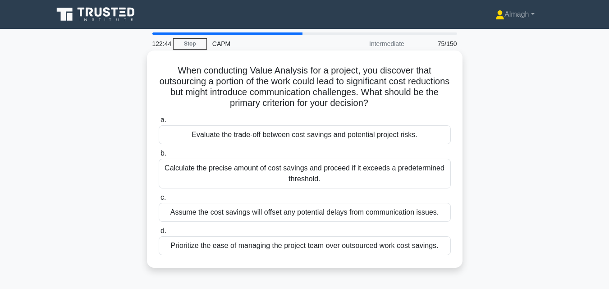
click at [392, 130] on div "Evaluate the trade-off between cost savings and potential project risks." at bounding box center [305, 134] width 292 height 19
click at [159, 123] on input "a. Evaluate the trade-off between cost savings and potential project risks." at bounding box center [159, 120] width 0 height 6
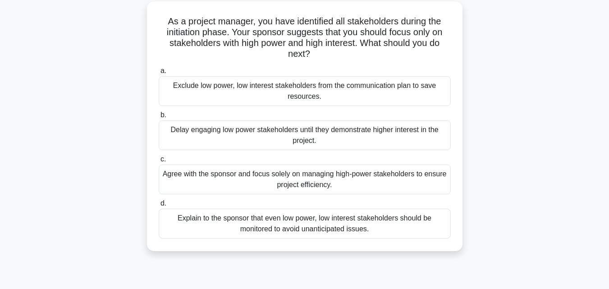
scroll to position [52, 0]
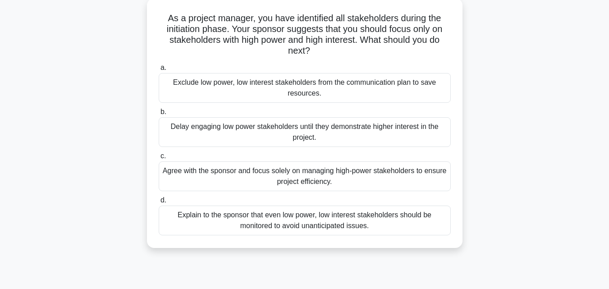
click at [440, 230] on div "Explain to the sponsor that even low power, low interest stakeholders should be…" at bounding box center [305, 221] width 292 height 30
click at [159, 203] on input "d. Explain to the sponsor that even low power, low interest stakeholders should…" at bounding box center [159, 201] width 0 height 6
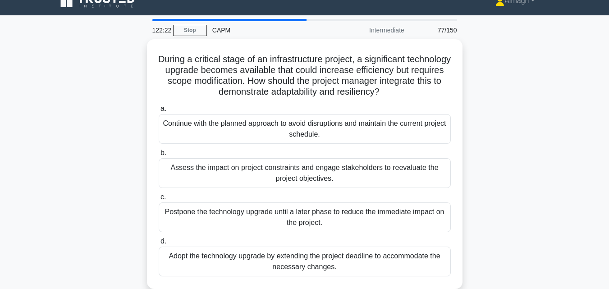
scroll to position [0, 0]
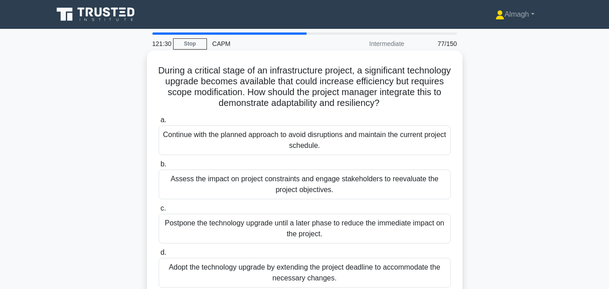
click at [393, 146] on div "Continue with the planned approach to avoid disruptions and maintain the curren…" at bounding box center [305, 140] width 292 height 30
click at [159, 123] on input "a. Continue with the planned approach to avoid disruptions and maintain the cur…" at bounding box center [159, 120] width 0 height 6
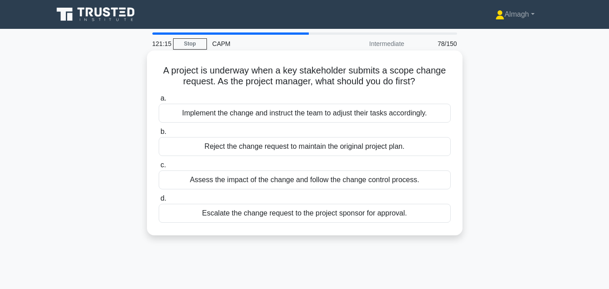
click at [360, 182] on div "Assess the impact of the change and follow the change control process." at bounding box center [305, 180] width 292 height 19
click at [159, 168] on input "c. Assess the impact of the change and follow the change control process." at bounding box center [159, 165] width 0 height 6
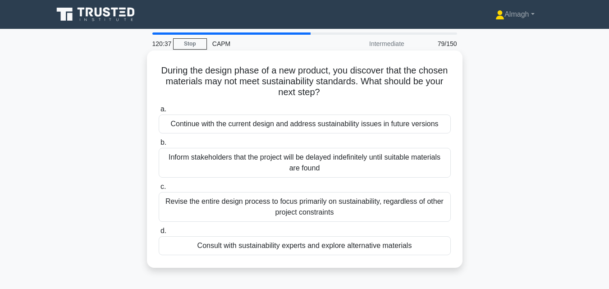
click at [309, 248] on div "Consult with sustainability experts and explore alternative materials" at bounding box center [305, 245] width 292 height 19
click at [159, 234] on input "d. Consult with sustainability experts and explore alternative materials" at bounding box center [159, 231] width 0 height 6
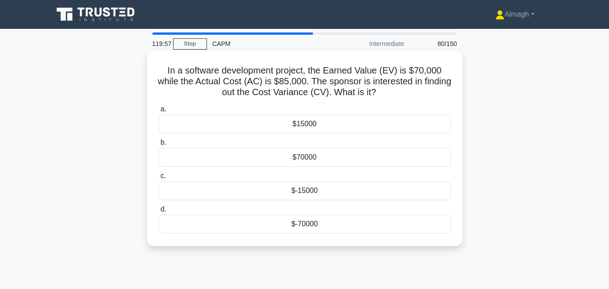
click at [355, 125] on div "$15000" at bounding box center [305, 124] width 292 height 19
click at [159, 112] on input "a. $15000" at bounding box center [159, 109] width 0 height 6
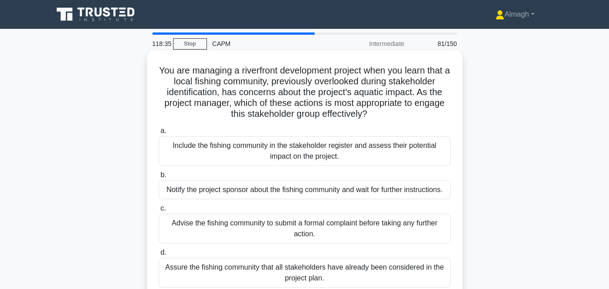
click at [356, 154] on div "Include the fishing community in the stakeholder register and assess their pote…" at bounding box center [305, 151] width 292 height 30
click at [159, 134] on input "a. Include the fishing community in the stakeholder register and assess their p…" at bounding box center [159, 131] width 0 height 6
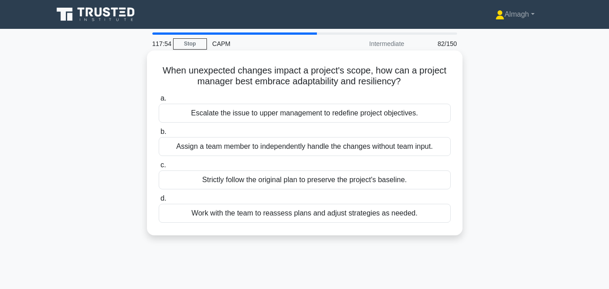
click at [337, 210] on div "Work with the team to reassess plans and adjust strategies as needed." at bounding box center [305, 213] width 292 height 19
click at [159, 202] on input "d. Work with the team to reassess plans and adjust strategies as needed." at bounding box center [159, 199] width 0 height 6
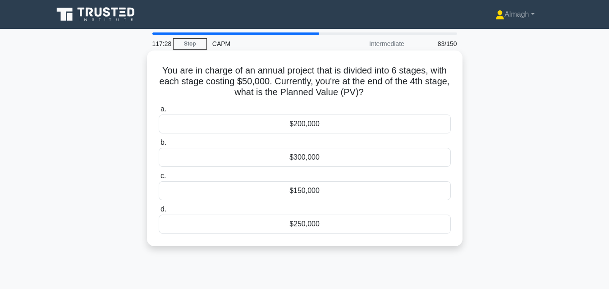
click at [333, 121] on div "$200,000" at bounding box center [305, 124] width 292 height 19
click at [159, 112] on input "a. $200,000" at bounding box center [159, 109] width 0 height 6
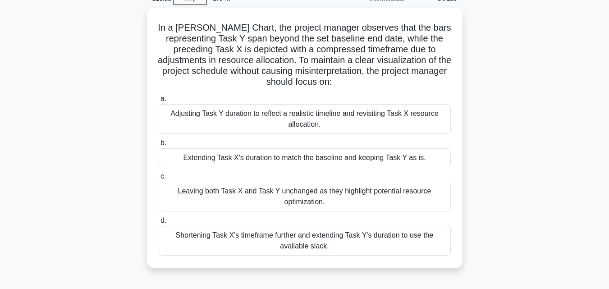
scroll to position [47, 0]
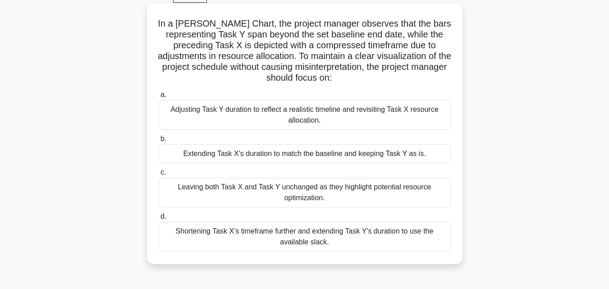
click at [326, 115] on div "Adjusting Task Y duration to reflect a realistic timeline and revisiting Task X…" at bounding box center [305, 115] width 292 height 30
click at [159, 98] on input "a. Adjusting Task Y duration to reflect a realistic timeline and revisiting Tas…" at bounding box center [159, 95] width 0 height 6
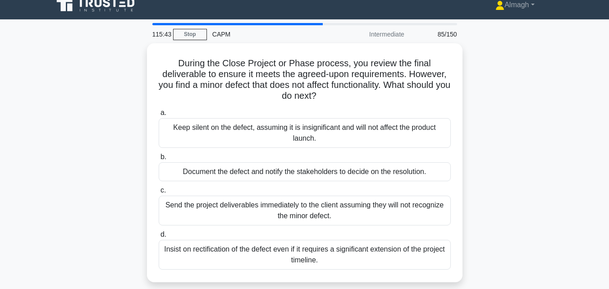
scroll to position [0, 0]
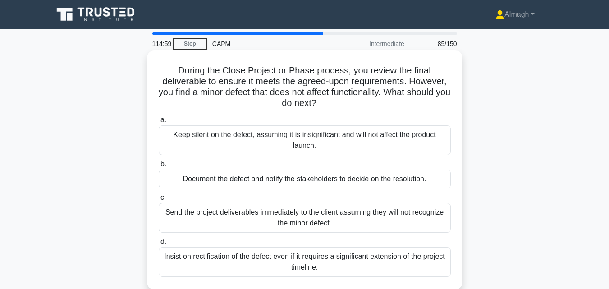
click at [332, 184] on div "Document the defect and notify the stakeholders to decide on the resolution." at bounding box center [305, 179] width 292 height 19
click at [159, 167] on input "b. Document the defect and notify the stakeholders to decide on the resolution." at bounding box center [159, 165] width 0 height 6
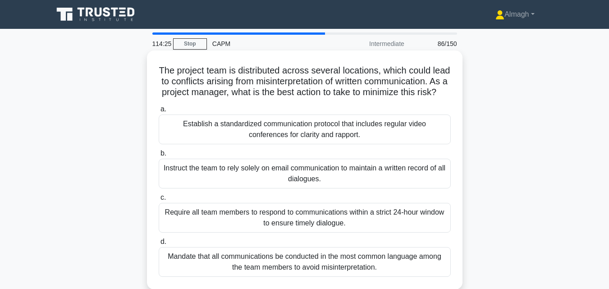
click at [365, 142] on div "Establish a standardized communication protocol that includes regular video con…" at bounding box center [305, 130] width 292 height 30
click at [159, 112] on input "a. Establish a standardized communication protocol that includes regular video …" at bounding box center [159, 109] width 0 height 6
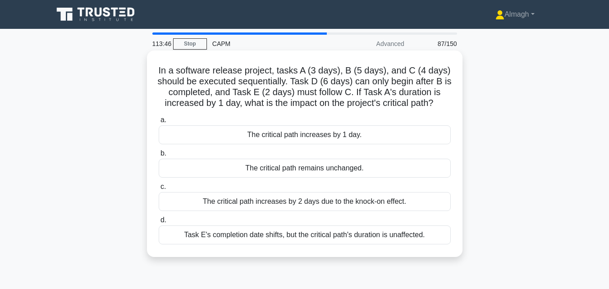
click at [337, 235] on div "Task E's completion date shifts, but the critical path's duration is unaffected." at bounding box center [305, 235] width 292 height 19
click at [159, 223] on input "d. Task E's completion date shifts, but the critical path's duration is unaffec…" at bounding box center [159, 220] width 0 height 6
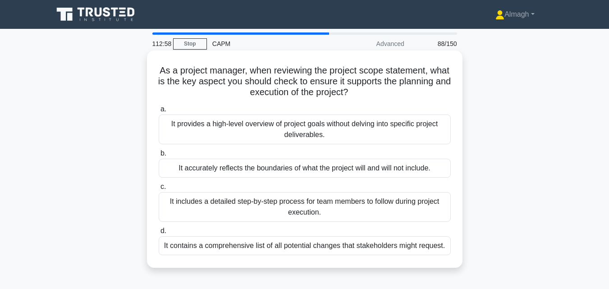
click at [378, 170] on div "It accurately reflects the boundaries of what the project will and will not inc…" at bounding box center [305, 168] width 292 height 19
click at [159, 157] on input "b. It accurately reflects the boundaries of what the project will and will not …" at bounding box center [159, 154] width 0 height 6
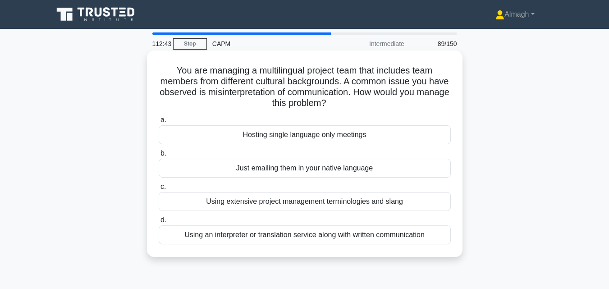
click at [352, 194] on div "Using extensive project management terminologies and slang" at bounding box center [305, 201] width 292 height 19
click at [159, 190] on input "c. Using extensive project management terminologies and slang" at bounding box center [159, 187] width 0 height 6
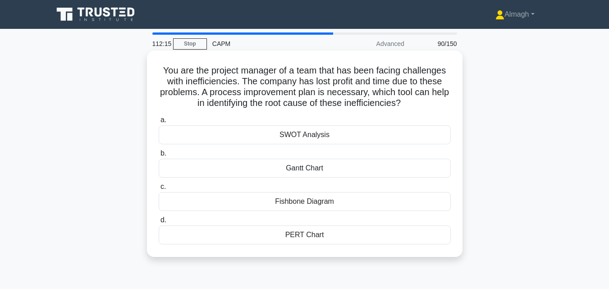
click at [315, 202] on div "Fishbone Diagram" at bounding box center [305, 201] width 292 height 19
click at [159, 190] on input "c. Fishbone Diagram" at bounding box center [159, 187] width 0 height 6
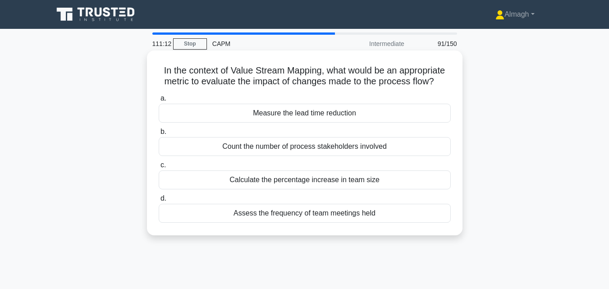
click at [327, 111] on div "Measure the lead time reduction" at bounding box center [305, 113] width 292 height 19
click at [159, 102] on input "a. Measure the lead time reduction" at bounding box center [159, 99] width 0 height 6
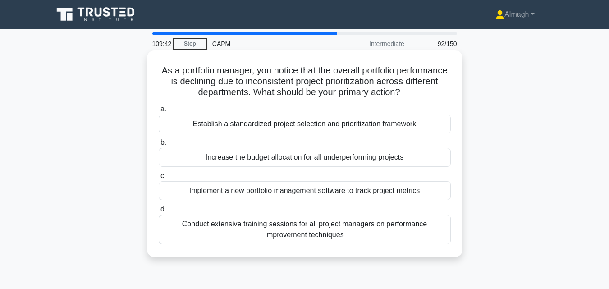
click at [358, 124] on div "Establish a standardized project selection and prioritization framework" at bounding box center [305, 124] width 292 height 19
click at [159, 112] on input "a. Establish a standardized project selection and prioritization framework" at bounding box center [159, 109] width 0 height 6
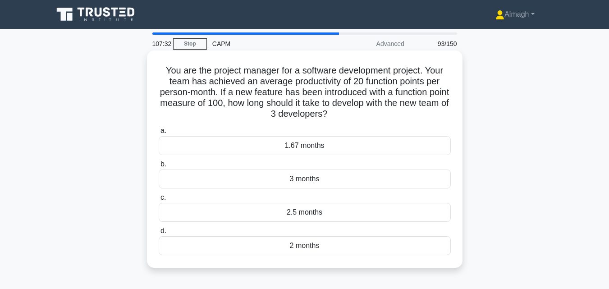
click at [355, 144] on div "1.67 months" at bounding box center [305, 145] width 292 height 19
click at [159, 134] on input "a. 1.67 months" at bounding box center [159, 131] width 0 height 6
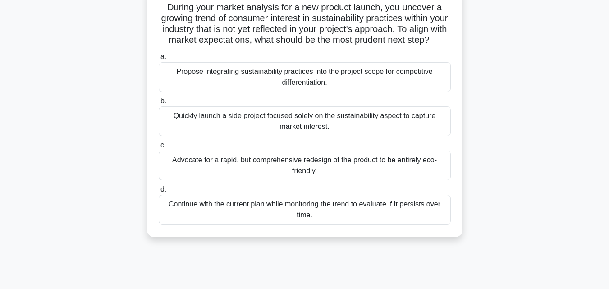
scroll to position [67, 0]
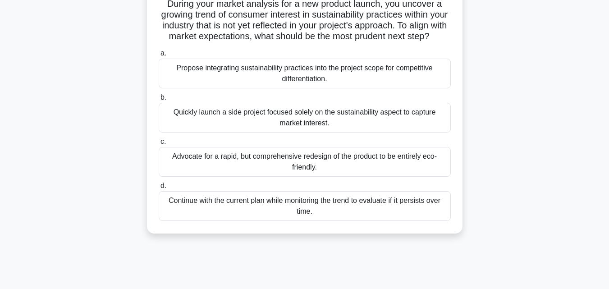
click at [379, 83] on div "Propose integrating sustainability practices into the project scope for competi…" at bounding box center [305, 74] width 292 height 30
click at [159, 56] on input "a. Propose integrating sustainability practices into the project scope for comp…" at bounding box center [159, 54] width 0 height 6
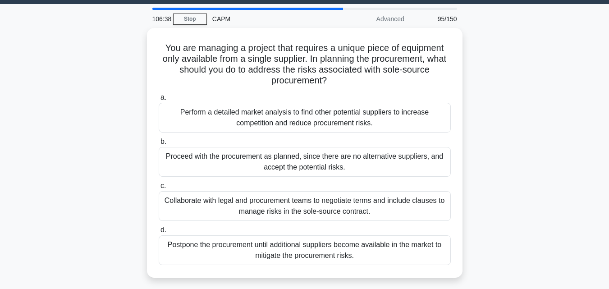
scroll to position [0, 0]
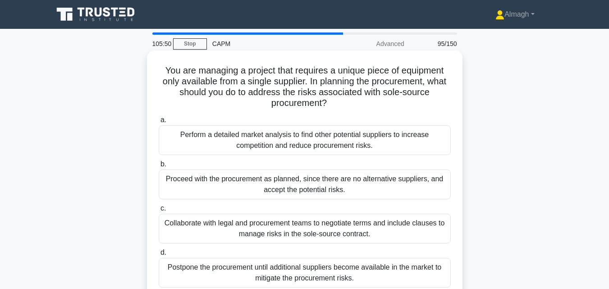
click at [384, 185] on div "Proceed with the procurement as planned, since there are no alternative supplie…" at bounding box center [305, 185] width 292 height 30
click at [159, 167] on input "b. Proceed with the procurement as planned, since there are no alternative supp…" at bounding box center [159, 165] width 0 height 6
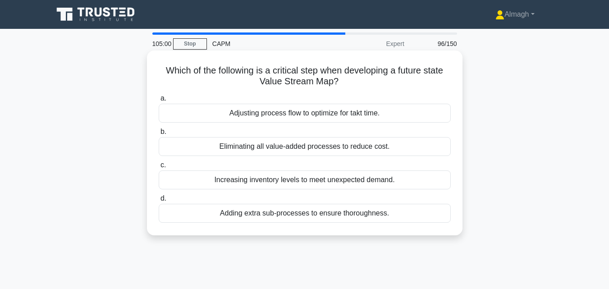
click at [393, 146] on div "Eliminating all value-added processes to reduce cost." at bounding box center [305, 146] width 292 height 19
click at [159, 135] on input "b. Eliminating all value-added processes to reduce cost." at bounding box center [159, 132] width 0 height 6
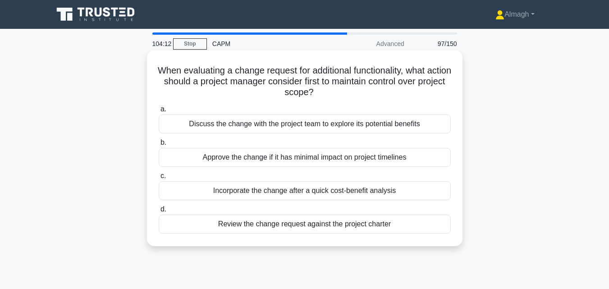
click at [329, 226] on div "Review the change request against the project charter" at bounding box center [305, 224] width 292 height 19
click at [159, 212] on input "d. Review the change request against the project charter" at bounding box center [159, 210] width 0 height 6
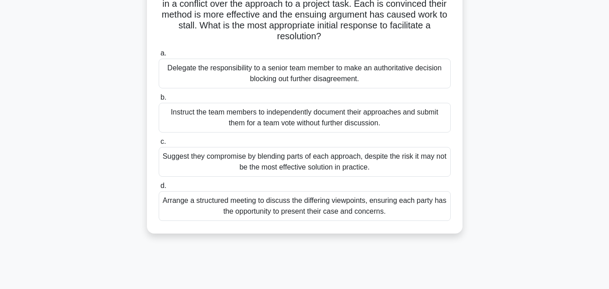
scroll to position [83, 0]
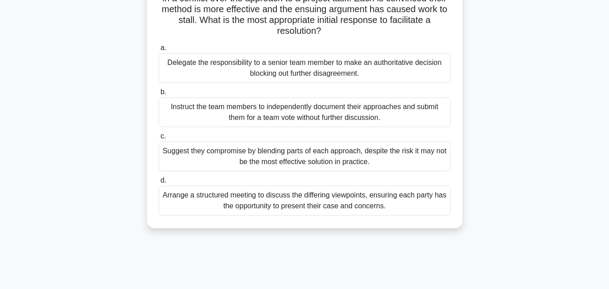
click at [403, 200] on div "Arrange a structured meeting to discuss the differing viewpoints, ensuring each…" at bounding box center [305, 201] width 292 height 30
click at [159, 184] on input "d. Arrange a structured meeting to discuss the differing viewpoints, ensuring e…" at bounding box center [159, 181] width 0 height 6
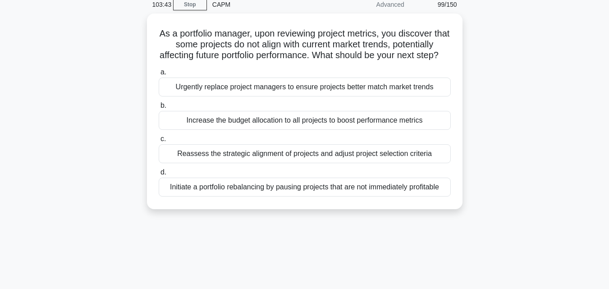
scroll to position [0, 0]
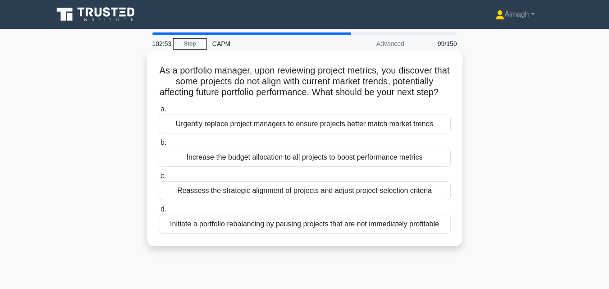
click at [421, 200] on div "Reassess the strategic alignment of projects and adjust project selection crite…" at bounding box center [305, 190] width 292 height 19
click at [159, 179] on input "c. Reassess the strategic alignment of projects and adjust project selection cr…" at bounding box center [159, 176] width 0 height 6
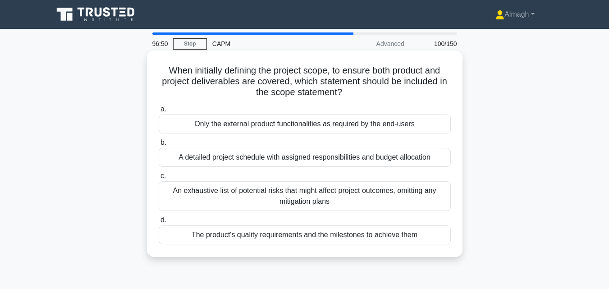
click at [413, 235] on div "The product's quality requirements and the milestones to achieve them" at bounding box center [305, 235] width 292 height 19
click at [159, 223] on input "d. The product's quality requirements and the milestones to achieve them" at bounding box center [159, 220] width 0 height 6
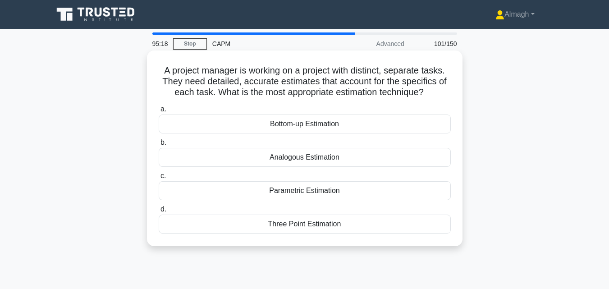
click at [368, 126] on div "Bottom-up Estimation" at bounding box center [305, 124] width 292 height 19
click at [159, 112] on input "a. Bottom-up Estimation" at bounding box center [159, 109] width 0 height 6
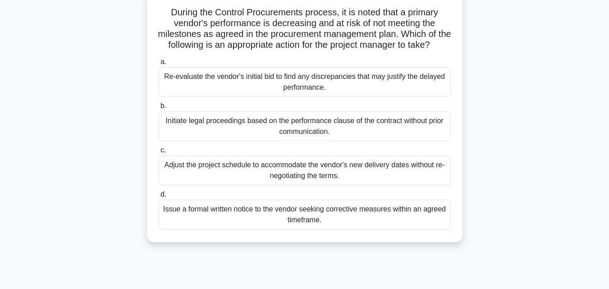
scroll to position [65, 0]
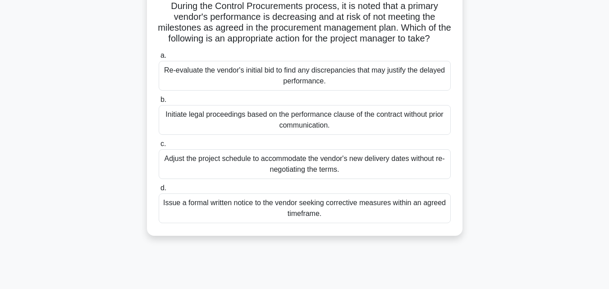
click at [322, 223] on div "Issue a formal written notice to the vendor seeking corrective measures within …" at bounding box center [305, 209] width 292 height 30
click at [159, 191] on input "d. Issue a formal written notice to the vendor seeking corrective measures with…" at bounding box center [159, 188] width 0 height 6
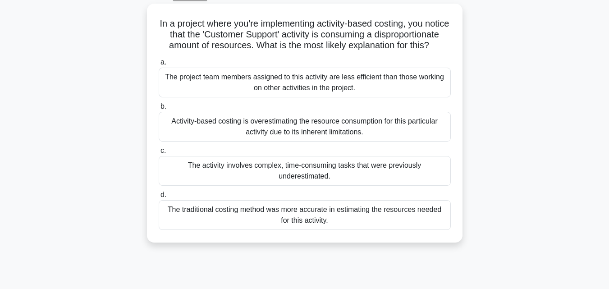
scroll to position [47, 0]
click at [374, 185] on div "The activity involves complex, time-consuming tasks that were previously undere…" at bounding box center [305, 171] width 292 height 30
click at [159, 153] on input "c. The activity involves complex, time-consuming tasks that were previously und…" at bounding box center [159, 151] width 0 height 6
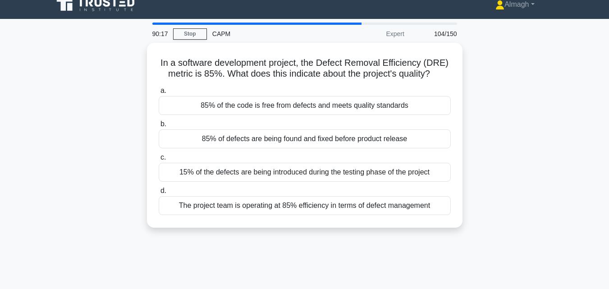
scroll to position [0, 0]
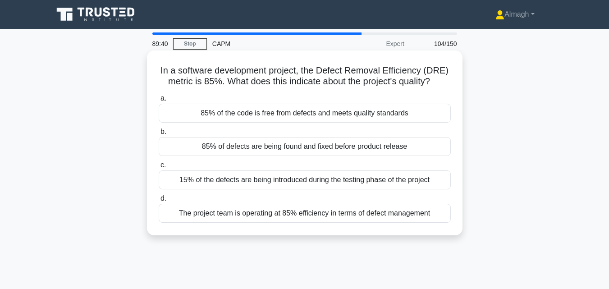
click at [340, 210] on div "The project team is operating at 85% efficiency in terms of defect management" at bounding box center [305, 213] width 292 height 19
click at [159, 202] on input "d. The project team is operating at 85% efficiency in terms of defect management" at bounding box center [159, 199] width 0 height 6
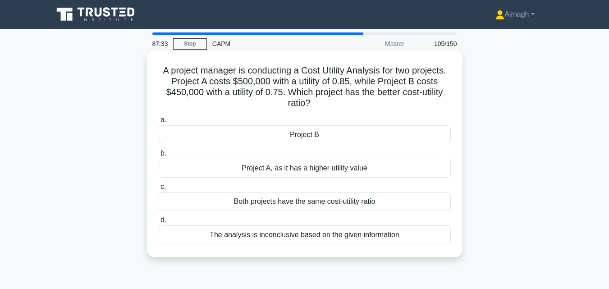
click at [321, 140] on div "Project B" at bounding box center [305, 134] width 292 height 19
click at [159, 123] on input "a. Project B" at bounding box center [159, 120] width 0 height 6
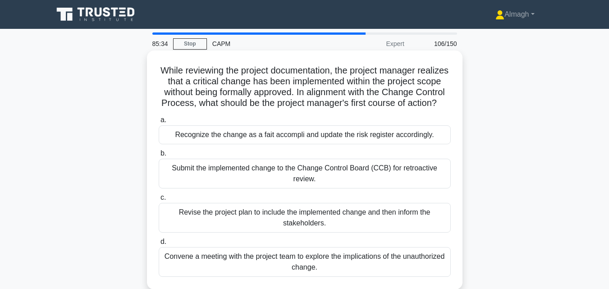
click at [212, 271] on div "Convene a meeting with the project team to explore the implications of the unau…" at bounding box center [305, 262] width 292 height 30
click at [159, 245] on input "d. Convene a meeting with the project team to explore the implications of the u…" at bounding box center [159, 242] width 0 height 6
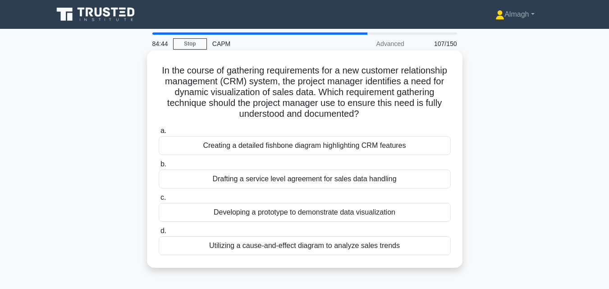
click at [334, 213] on div "Developing a prototype to demonstrate data visualization" at bounding box center [305, 212] width 292 height 19
click at [159, 201] on input "c. Developing a prototype to demonstrate data visualization" at bounding box center [159, 198] width 0 height 6
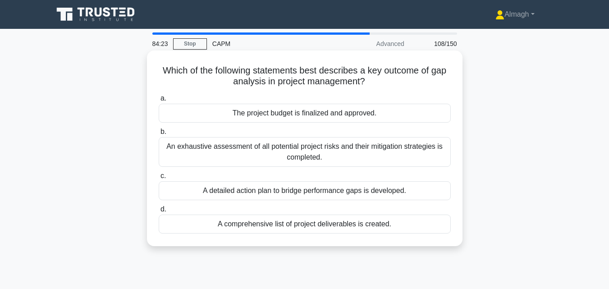
click at [343, 149] on div "An exhaustive assessment of all potential project risks and their mitigation st…" at bounding box center [305, 152] width 292 height 30
click at [159, 135] on input "b. An exhaustive assessment of all potential project risks and their mitigation…" at bounding box center [159, 132] width 0 height 6
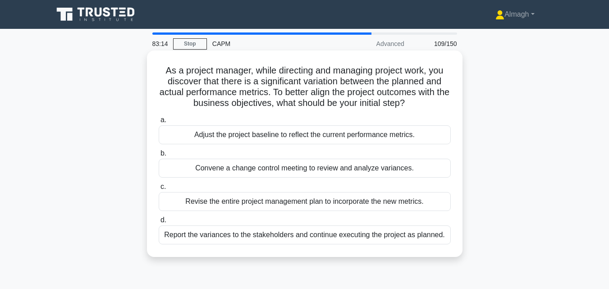
click at [286, 171] on div "Convene a change control meeting to review and analyze variances." at bounding box center [305, 168] width 292 height 19
click at [159, 157] on input "b. Convene a change control meeting to review and analyze variances." at bounding box center [159, 154] width 0 height 6
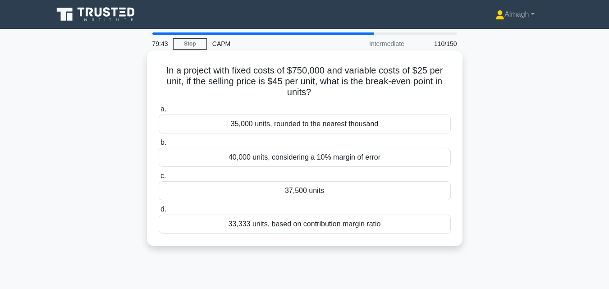
click at [302, 199] on div "37,500 units" at bounding box center [305, 190] width 292 height 19
click at [159, 179] on input "c. 37,500 units" at bounding box center [159, 176] width 0 height 6
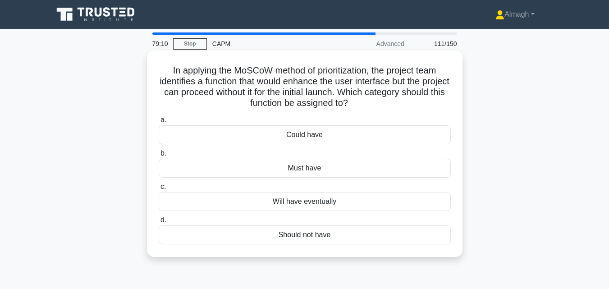
click at [349, 134] on div "Could have" at bounding box center [305, 134] width 292 height 19
click at [159, 123] on input "a. Could have" at bounding box center [159, 120] width 0 height 6
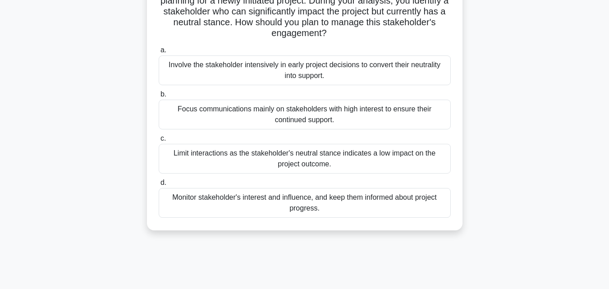
scroll to position [84, 0]
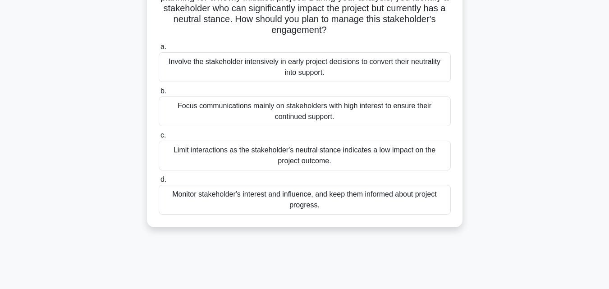
click at [371, 66] on div "Involve the stakeholder intensively in early project decisions to convert their…" at bounding box center [305, 67] width 292 height 30
click at [159, 50] on input "a. Involve the stakeholder intensively in early project decisions to convert th…" at bounding box center [159, 47] width 0 height 6
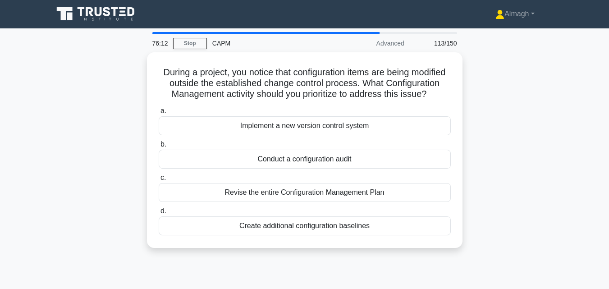
scroll to position [0, 0]
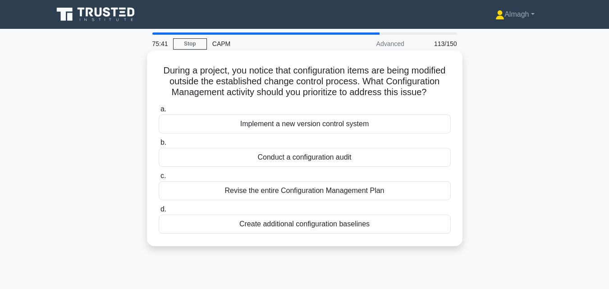
click at [302, 167] on div "Conduct a configuration audit" at bounding box center [305, 157] width 292 height 19
click at [159, 146] on input "b. Conduct a configuration audit" at bounding box center [159, 143] width 0 height 6
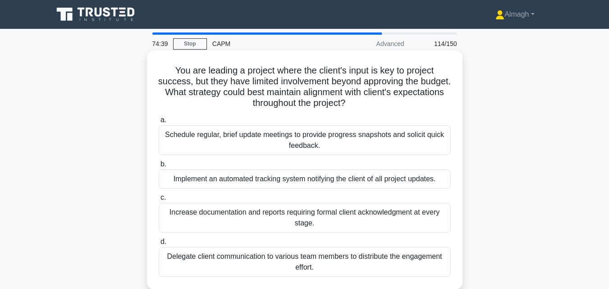
click at [314, 179] on div "Implement an automated tracking system notifying the client of all project upda…" at bounding box center [305, 179] width 292 height 19
click at [159, 167] on input "b. Implement an automated tracking system notifying the client of all project u…" at bounding box center [159, 165] width 0 height 6
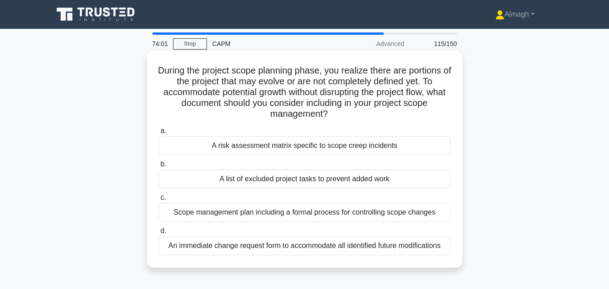
click at [314, 142] on div "A risk assessment matrix specific to scope creep incidents" at bounding box center [305, 145] width 292 height 19
click at [159, 134] on input "a. A risk assessment matrix specific to scope creep incidents" at bounding box center [159, 131] width 0 height 6
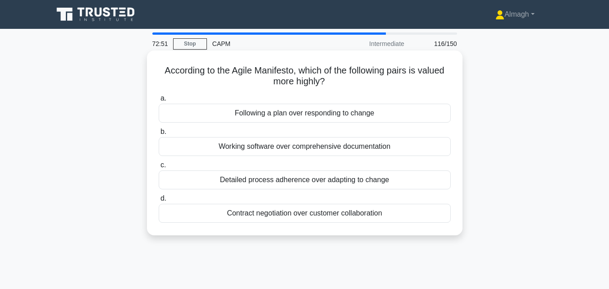
click at [303, 148] on div "Working software over comprehensive documentation" at bounding box center [305, 146] width 292 height 19
click at [159, 135] on input "b. Working software over comprehensive documentation" at bounding box center [159, 132] width 0 height 6
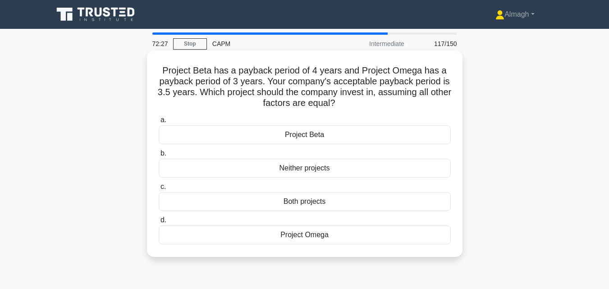
click at [311, 243] on div "Project Omega" at bounding box center [305, 235] width 292 height 19
click at [159, 223] on input "d. Project Omega" at bounding box center [159, 220] width 0 height 6
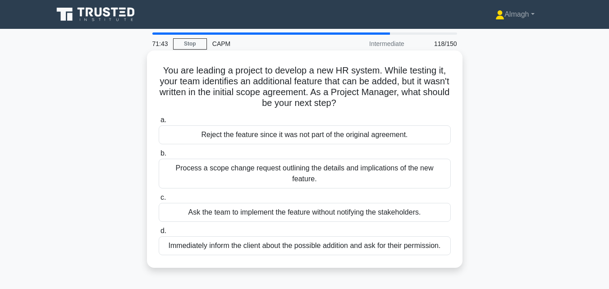
click at [311, 241] on div "Immediately inform the client about the possible addition and ask for their per…" at bounding box center [305, 245] width 292 height 19
click at [159, 234] on input "d. Immediately inform the client about the possible addition and ask for their …" at bounding box center [159, 231] width 0 height 6
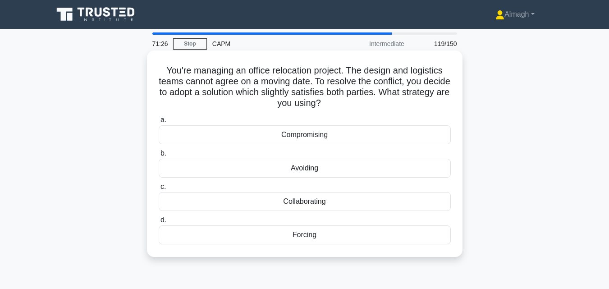
click at [348, 207] on div "Collaborating" at bounding box center [305, 201] width 292 height 19
click at [159, 190] on input "c. Collaborating" at bounding box center [159, 187] width 0 height 6
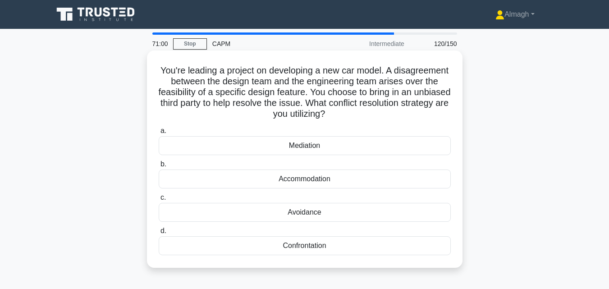
click at [361, 153] on div "Mediation" at bounding box center [305, 145] width 292 height 19
click at [159, 134] on input "a. Mediation" at bounding box center [159, 131] width 0 height 6
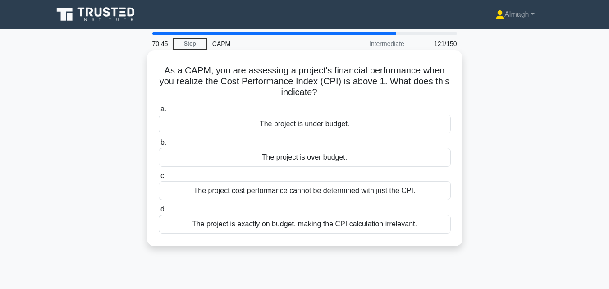
click at [363, 158] on div "The project is over budget." at bounding box center [305, 157] width 292 height 19
click at [159, 146] on input "b. The project is over budget." at bounding box center [159, 143] width 0 height 6
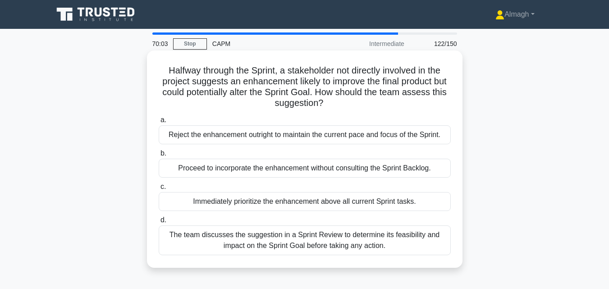
click at [329, 231] on div "The team discusses the suggestion in a Sprint Review to determine its feasibili…" at bounding box center [305, 241] width 292 height 30
click at [159, 223] on input "d. The team discusses the suggestion in a Sprint Review to determine its feasib…" at bounding box center [159, 220] width 0 height 6
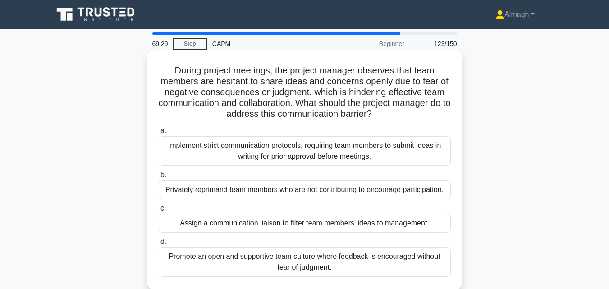
click at [324, 263] on div "Promote an open and supportive team culture where feedback is encouraged withou…" at bounding box center [305, 262] width 292 height 30
click at [159, 245] on input "d. Promote an open and supportive team culture where feedback is encouraged wit…" at bounding box center [159, 242] width 0 height 6
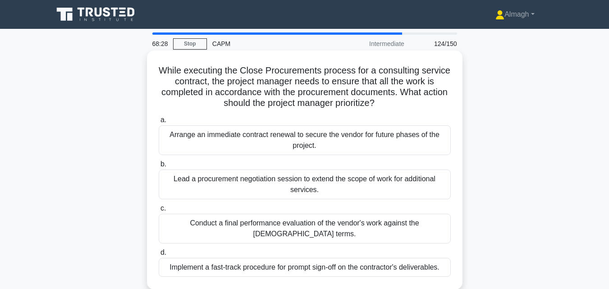
click at [350, 219] on div "Conduct a final performance evaluation of the vendor's work against the contrac…" at bounding box center [305, 229] width 292 height 30
click at [159, 212] on input "c. Conduct a final performance evaluation of the vendor's work against the cont…" at bounding box center [159, 209] width 0 height 6
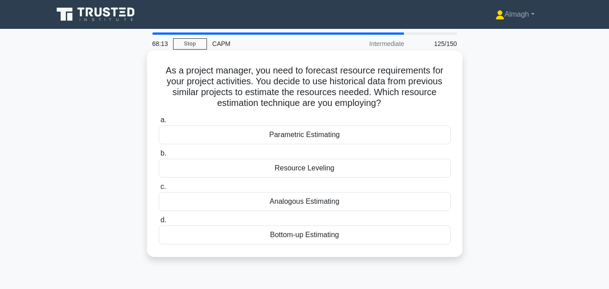
click at [313, 202] on div "Analogous Estimating" at bounding box center [305, 201] width 292 height 19
click at [159, 190] on input "c. Analogous Estimating" at bounding box center [159, 187] width 0 height 6
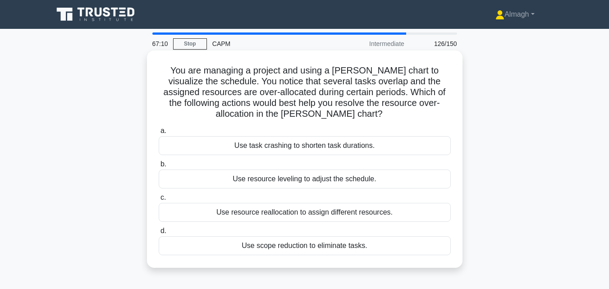
click at [320, 209] on div "Use resource reallocation to assign different resources." at bounding box center [305, 212] width 292 height 19
click at [159, 201] on input "c. Use resource reallocation to assign different resources." at bounding box center [159, 198] width 0 height 6
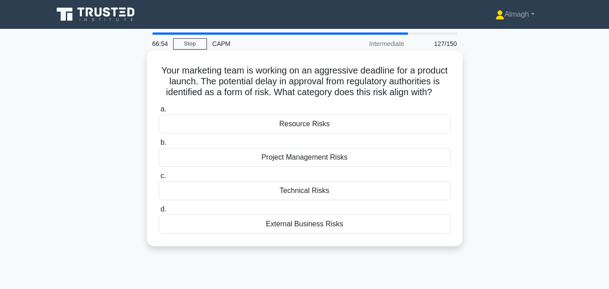
click at [320, 234] on div "External Business Risks" at bounding box center [305, 224] width 292 height 19
click at [159, 212] on input "d. External Business Risks" at bounding box center [159, 210] width 0 height 6
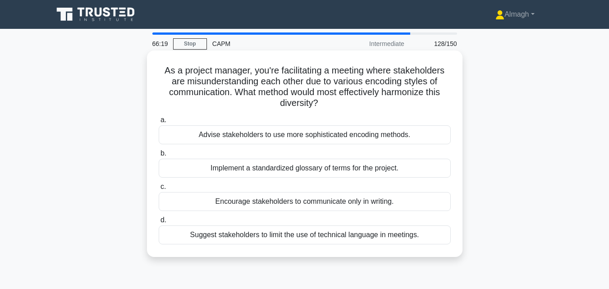
click at [366, 167] on div "Implement a standardized glossary of terms for the project." at bounding box center [305, 168] width 292 height 19
click at [159, 157] on input "b. Implement a standardized glossary of terms for the project." at bounding box center [159, 154] width 0 height 6
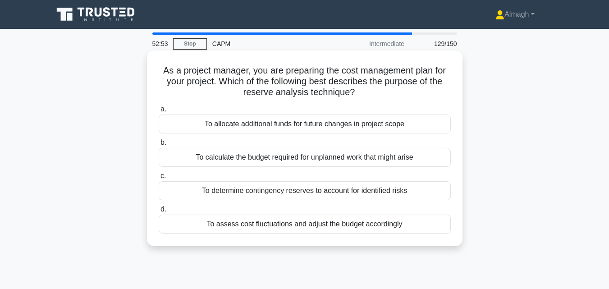
click at [256, 231] on div "To assess cost fluctuations and adjust the budget accordingly" at bounding box center [305, 224] width 292 height 19
click at [159, 212] on input "d. To assess cost fluctuations and adjust the budget accordingly" at bounding box center [159, 210] width 0 height 6
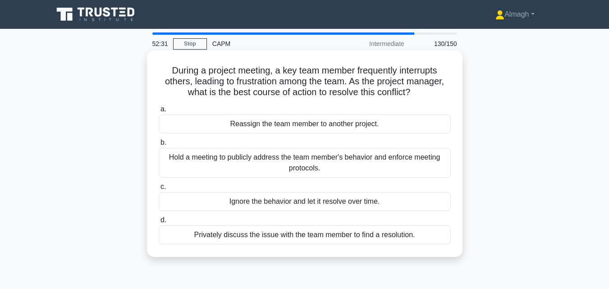
click at [233, 234] on div "Privately discuss the issue with the team member to find a resolution." at bounding box center [305, 235] width 292 height 19
click at [159, 223] on input "d. Privately discuss the issue with the team member to find a resolution." at bounding box center [159, 220] width 0 height 6
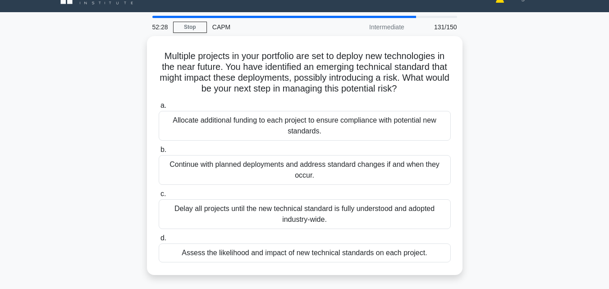
scroll to position [21, 0]
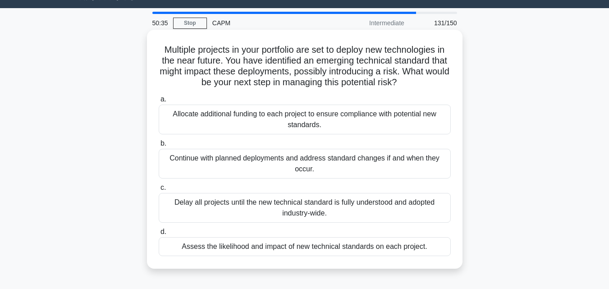
click at [275, 121] on div "Allocate additional funding to each project to ensure compliance with potential…" at bounding box center [305, 120] width 292 height 30
click at [159, 102] on input "a. Allocate additional funding to each project to ensure compliance with potent…" at bounding box center [159, 100] width 0 height 6
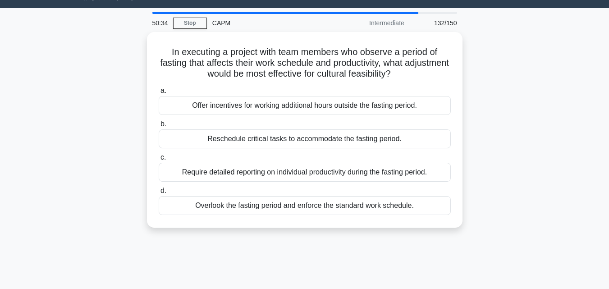
scroll to position [0, 0]
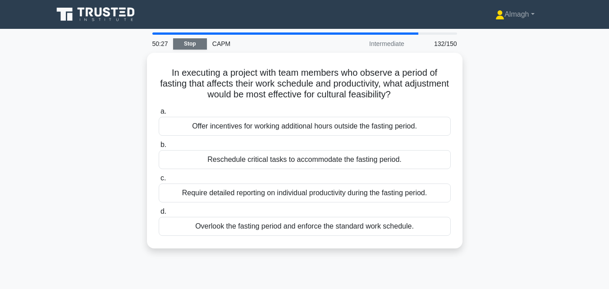
click at [187, 43] on link "Stop" at bounding box center [190, 43] width 34 height 11
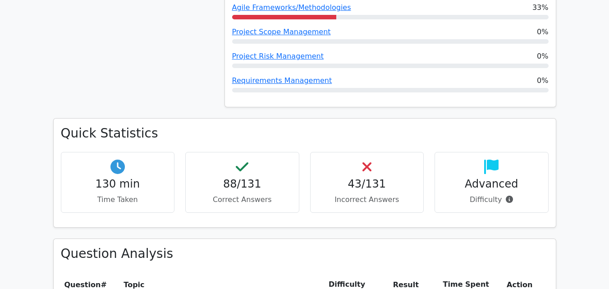
scroll to position [683, 0]
